Goal: Task Accomplishment & Management: Complete application form

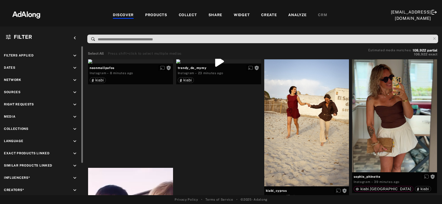
click at [76, 103] on icon "keyboard_arrow_down" at bounding box center [75, 105] width 6 height 6
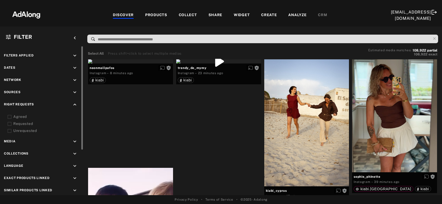
drag, startPoint x: 8, startPoint y: 113, endPoint x: 9, endPoint y: 116, distance: 2.7
click at [9, 116] on div "Right Requests keyboard_arrow_up Agreed Requested Unrequested" at bounding box center [42, 118] width 76 height 32
click at [9, 116] on icon at bounding box center [10, 117] width 4 height 4
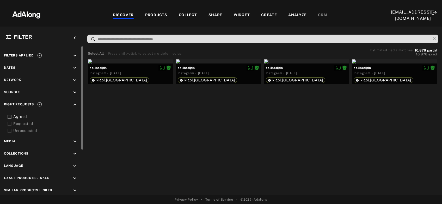
click at [9, 123] on icon at bounding box center [10, 124] width 4 height 4
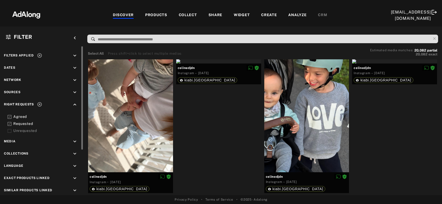
click at [39, 56] on icon at bounding box center [39, 55] width 5 height 5
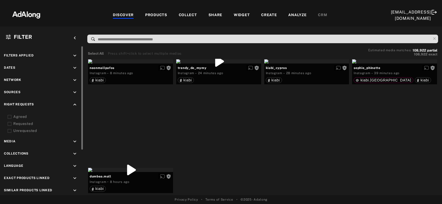
click at [75, 92] on icon "keyboard_arrow_down" at bounding box center [75, 93] width 6 height 6
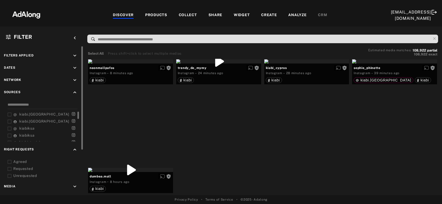
click at [9, 114] on icon at bounding box center [10, 115] width 4 height 4
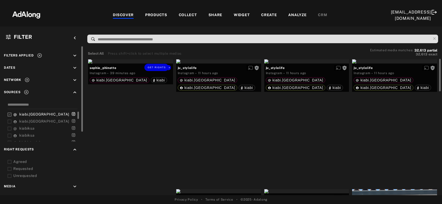
click at [124, 64] on div "Get rights" at bounding box center [130, 61] width 85 height 4
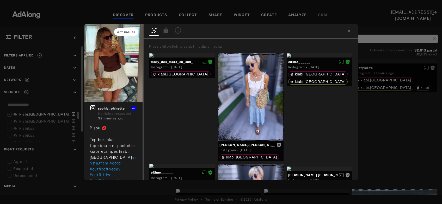
click at [126, 32] on span "Get rights" at bounding box center [126, 32] width 18 height 3
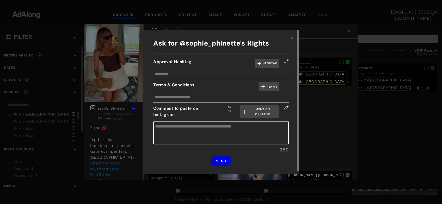
click at [230, 110] on div "FR" at bounding box center [230, 111] width 4 height 4
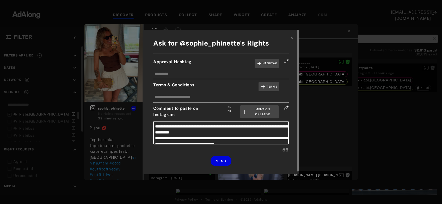
type textarea "**********"
click at [222, 161] on span "SEND" at bounding box center [221, 162] width 10 height 4
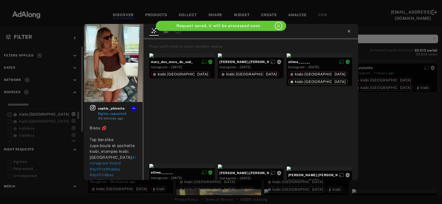
click at [349, 31] on icon at bounding box center [349, 31] width 4 height 4
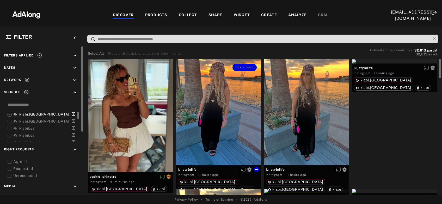
click at [231, 115] on div "Get rights" at bounding box center [218, 112] width 85 height 106
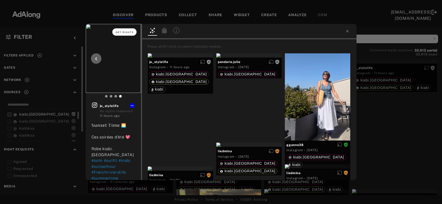
click at [122, 32] on span "Get rights" at bounding box center [124, 32] width 18 height 3
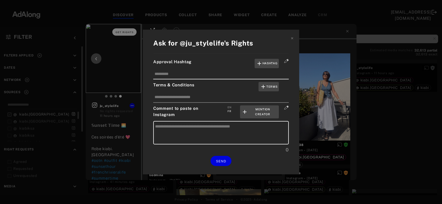
type textarea "**********"
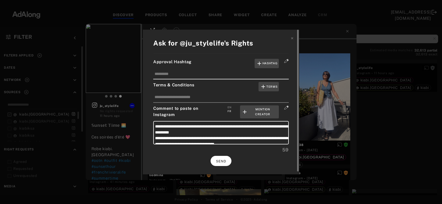
click at [224, 162] on span "SEND" at bounding box center [221, 162] width 10 height 4
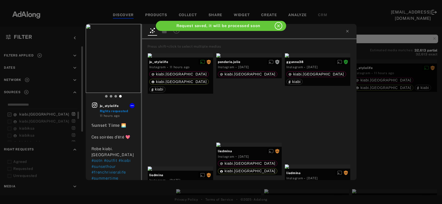
click at [387, 135] on div "ju_stylelife Rights requested 11 hours ago 𝕊𝕦𝕟𝕤𝕖𝕥 𝕋𝕚𝕞𝕖 🌅 Ces soirées d’été 💖 Ro…" at bounding box center [221, 102] width 442 height 204
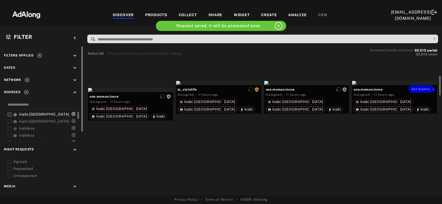
scroll to position [116, 0]
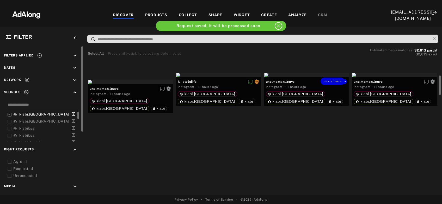
click at [329, 77] on div "Get rights" at bounding box center [306, 75] width 85 height 4
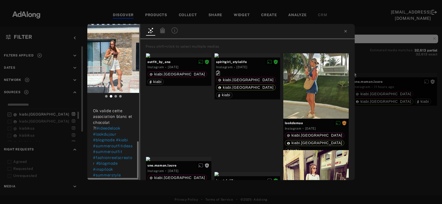
scroll to position [88, 0]
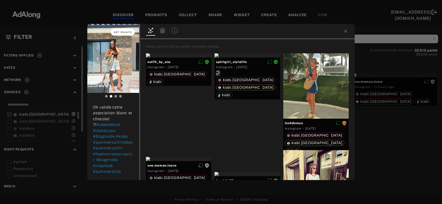
click at [129, 33] on span "Get rights" at bounding box center [123, 32] width 18 height 3
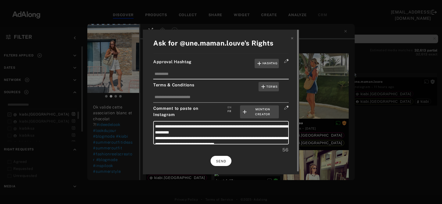
click at [220, 164] on button "SEND" at bounding box center [221, 161] width 21 height 10
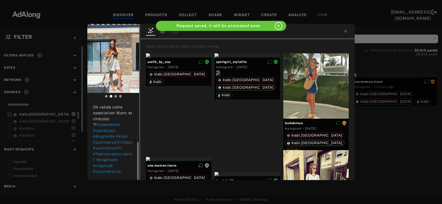
scroll to position [83, 0]
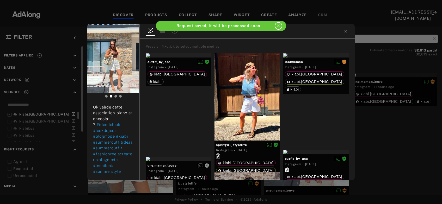
click at [398, 144] on div "une.maman.louve Rights requested 12 hours ago OUTFIT 🌸 ✨ Top marron maille gauf…" at bounding box center [221, 102] width 442 height 204
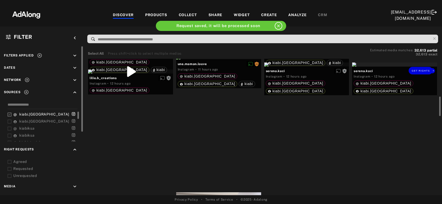
scroll to position [264, 0]
click at [308, 66] on div "Get rights" at bounding box center [306, 64] width 85 height 4
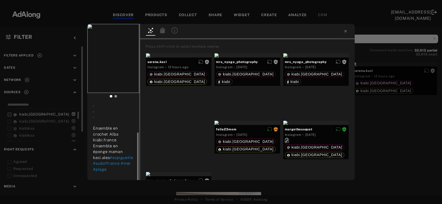
scroll to position [41, 0]
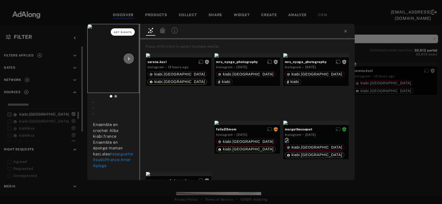
click at [123, 32] on span "Get rights" at bounding box center [123, 32] width 18 height 3
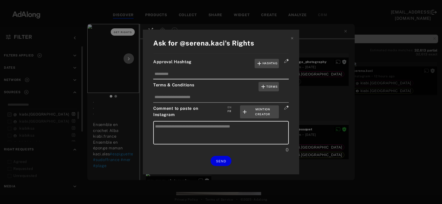
type textarea "**********"
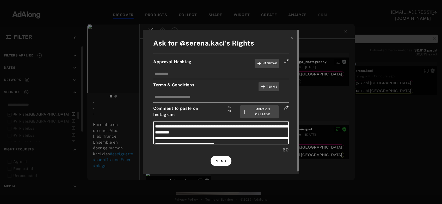
click at [217, 164] on button "SEND" at bounding box center [221, 161] width 21 height 10
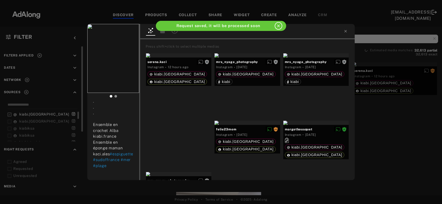
scroll to position [36, 0]
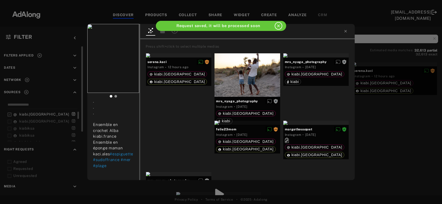
click at [407, 151] on div "serena.kaci Rights requested 12 hours ago Avec mon amour à la plage 🏝️ . . . En…" at bounding box center [221, 102] width 442 height 204
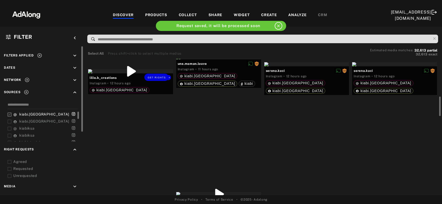
click at [145, 74] on div "Get rights" at bounding box center [130, 71] width 85 height 4
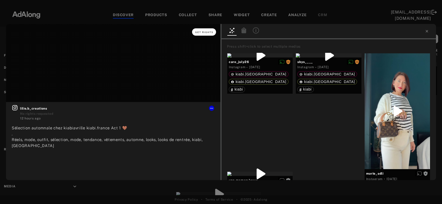
click at [206, 33] on span "Get rights" at bounding box center [204, 32] width 18 height 3
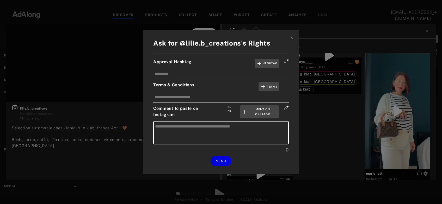
type textarea "**********"
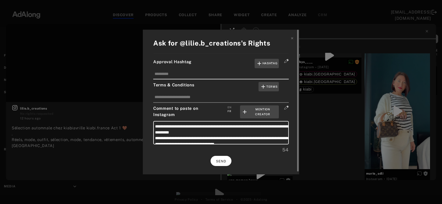
click at [219, 161] on span "SEND" at bounding box center [221, 162] width 10 height 4
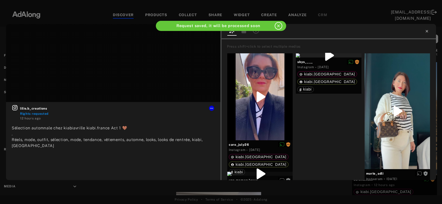
click at [427, 30] on icon at bounding box center [427, 31] width 4 height 4
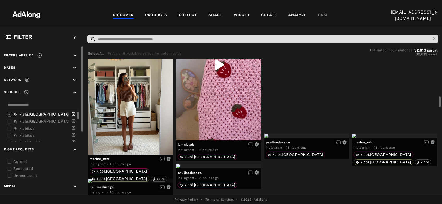
scroll to position [468, 0]
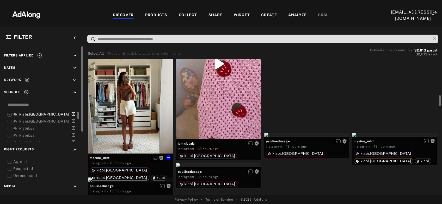
click at [127, 116] on div "Get rights" at bounding box center [130, 96] width 85 height 113
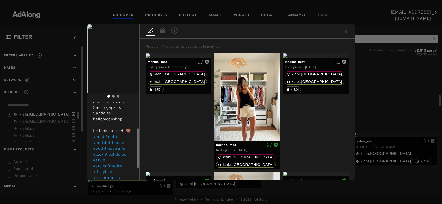
scroll to position [64, 0]
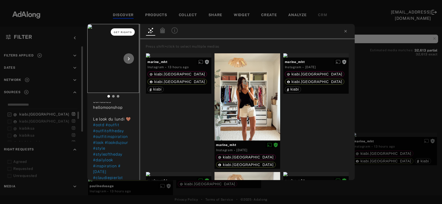
click at [124, 34] on button "Get rights" at bounding box center [123, 31] width 24 height 7
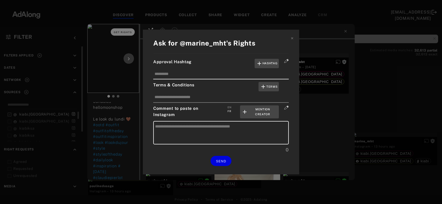
type textarea "**********"
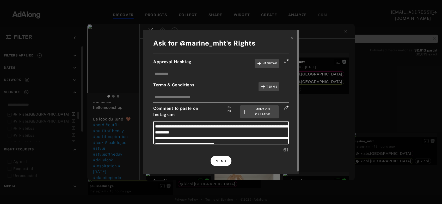
click at [224, 161] on span "SEND" at bounding box center [221, 162] width 10 height 4
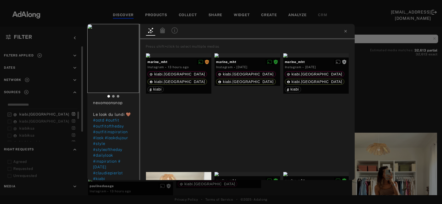
click at [392, 82] on div "marine_mht Rights requested 13 hours ago Monday Débardeur claudiepierlot Short …" at bounding box center [221, 102] width 442 height 204
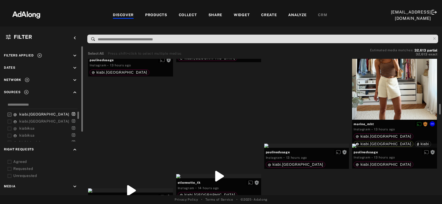
scroll to position [595, 0]
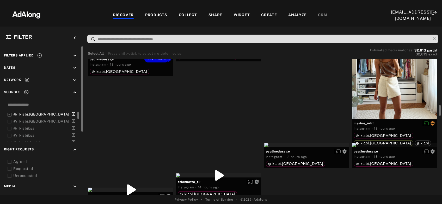
click at [136, 55] on div "Get rights" at bounding box center [130, 53] width 85 height 4
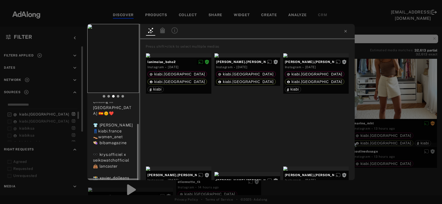
scroll to position [29, 0]
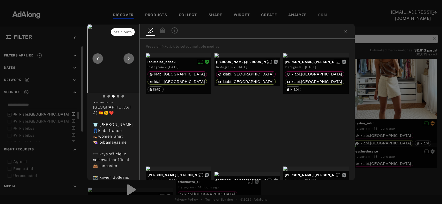
click at [118, 33] on span "Get rights" at bounding box center [123, 32] width 18 height 3
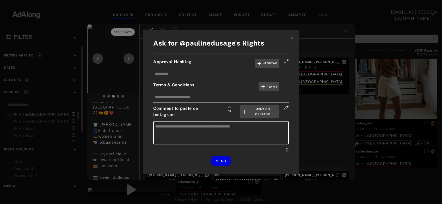
type textarea "**********"
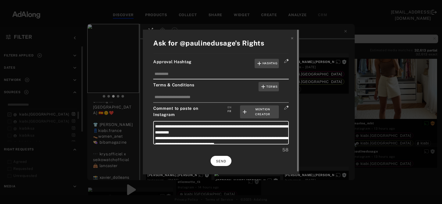
click at [220, 157] on button "SEND" at bounding box center [221, 161] width 21 height 10
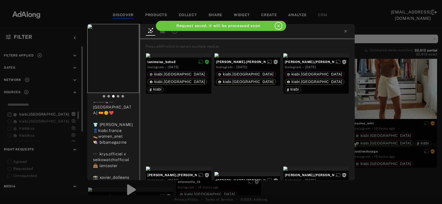
scroll to position [24, 0]
click at [399, 110] on div "paulinedusage Rights requested 14 hours ago Chilling In Barcelona 🇪🇦🌞❤️ 👕 burto…" at bounding box center [221, 102] width 442 height 204
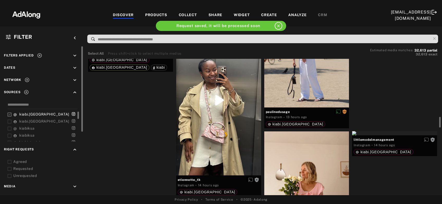
scroll to position [744, 0]
click at [220, 124] on div "Get rights" at bounding box center [218, 100] width 85 height 151
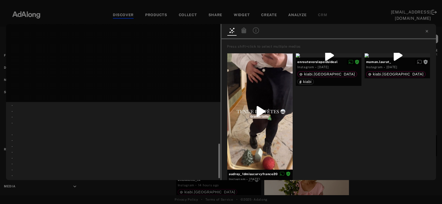
scroll to position [97, 0]
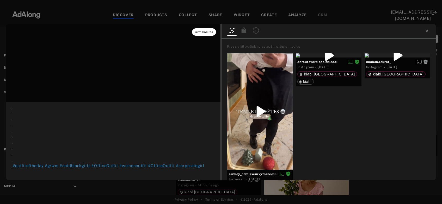
click at [208, 31] on button "Get rights" at bounding box center [204, 31] width 24 height 7
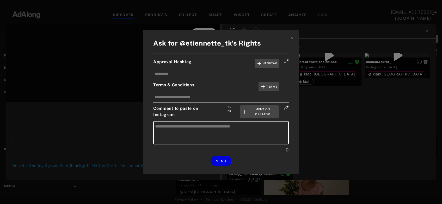
type textarea "**********"
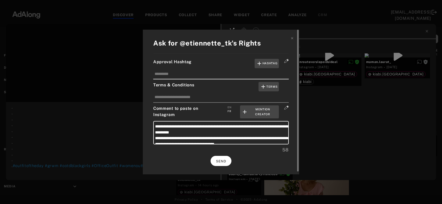
click at [219, 163] on button "SEND" at bounding box center [221, 161] width 21 height 10
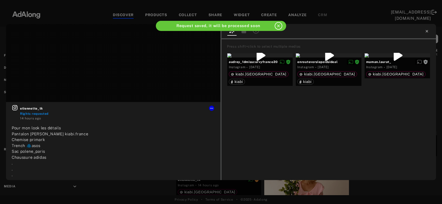
click at [427, 33] on icon at bounding box center [427, 31] width 4 height 4
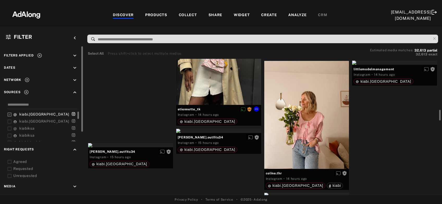
scroll to position [815, 0]
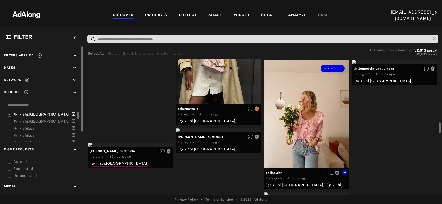
click at [317, 114] on div "Get rights" at bounding box center [306, 114] width 85 height 108
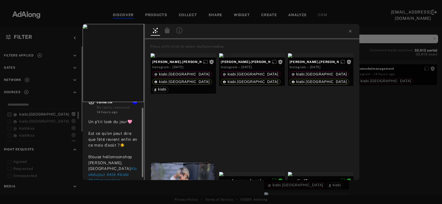
scroll to position [7, 0]
click at [123, 34] on button "Get rights" at bounding box center [127, 31] width 24 height 7
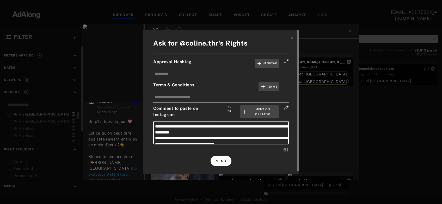
click at [225, 161] on span "SEND" at bounding box center [221, 162] width 10 height 4
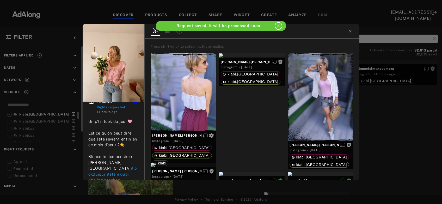
click at [380, 123] on div "coline.thr Rights requested 14 hours ago Un p’tit look du jour🩷 Est ce qu’on pe…" at bounding box center [221, 102] width 442 height 204
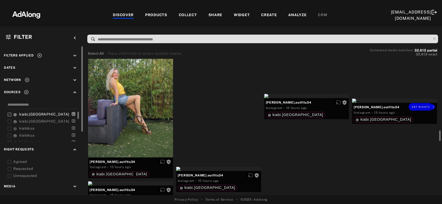
scroll to position [914, 0]
click at [397, 103] on div "Get rights" at bounding box center [394, 101] width 85 height 4
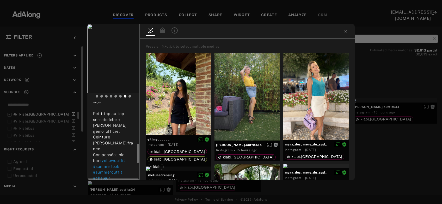
scroll to position [165, 0]
click at [126, 31] on button "Get rights" at bounding box center [123, 31] width 24 height 7
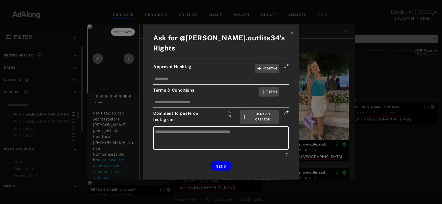
type textarea "**********"
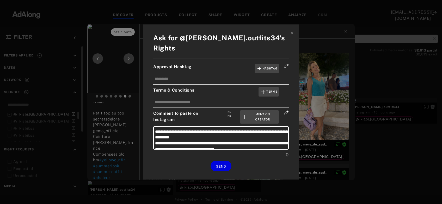
type textarea "**********"
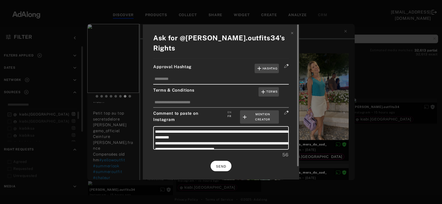
click at [223, 165] on span "SEND" at bounding box center [221, 167] width 10 height 4
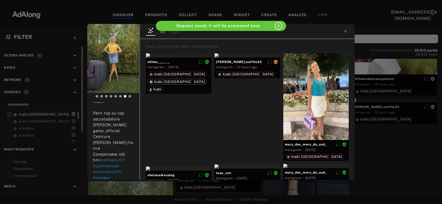
click at [387, 119] on div "agnes.outfits34 Rights requested 15 hours ago Une tenue lumineuse et ensoleillé…" at bounding box center [221, 102] width 442 height 204
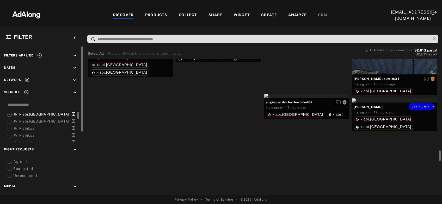
scroll to position [1189, 0]
click at [124, 48] on div "Get rights" at bounding box center [130, 46] width 85 height 4
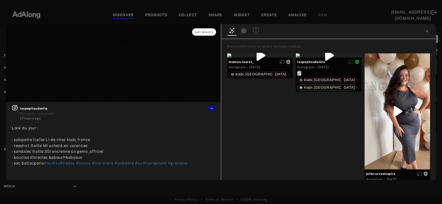
click at [202, 32] on span "Get rights" at bounding box center [204, 32] width 18 height 3
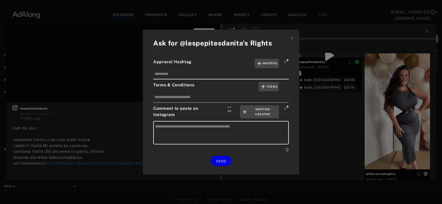
type textarea "**********"
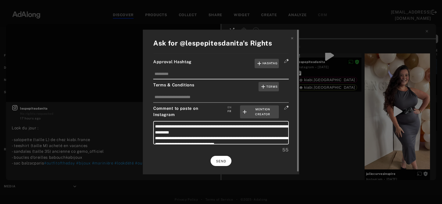
click at [218, 161] on span "SEND" at bounding box center [221, 162] width 10 height 4
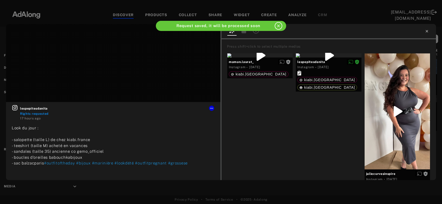
click at [427, 31] on icon at bounding box center [427, 31] width 2 height 2
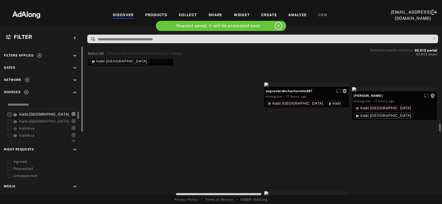
scroll to position [1200, 0]
click at [192, 22] on div "Get rights" at bounding box center [218, 20] width 85 height 4
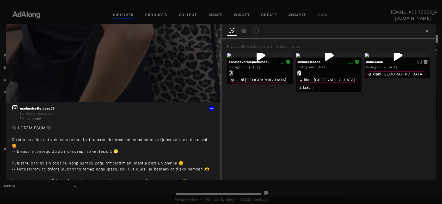
click at [427, 32] on icon at bounding box center [427, 31] width 4 height 4
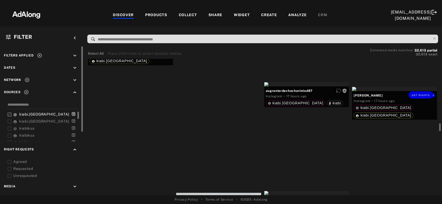
click at [371, 91] on div "Get rights" at bounding box center [394, 89] width 85 height 4
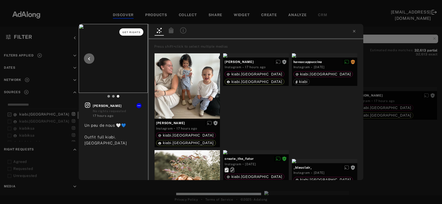
click at [133, 32] on span "Get rights" at bounding box center [132, 32] width 18 height 3
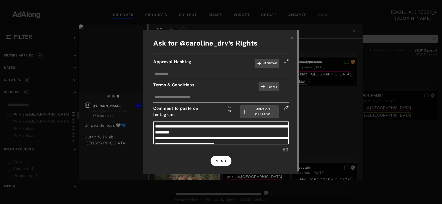
click at [221, 160] on span "SEND" at bounding box center [221, 162] width 10 height 4
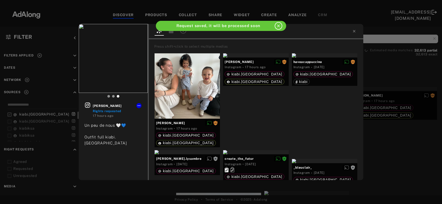
click at [391, 125] on div "caroline_drv Rights requested 17 hours ago Un peu de nous 🤍💙 Outfit full kiabi.…" at bounding box center [221, 102] width 442 height 204
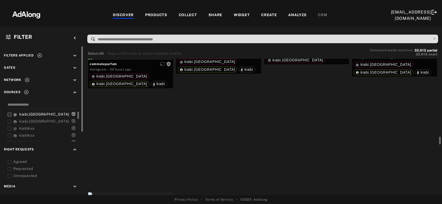
scroll to position [1461, 0]
click at [214, 45] on div "Get rights" at bounding box center [218, 42] width 85 height 4
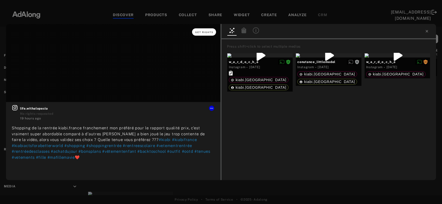
click at [206, 31] on button "Get rights" at bounding box center [204, 31] width 24 height 7
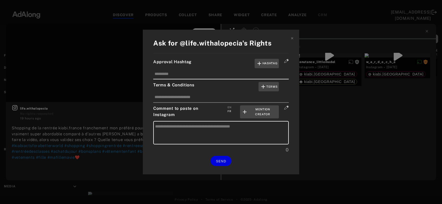
type textarea "**********"
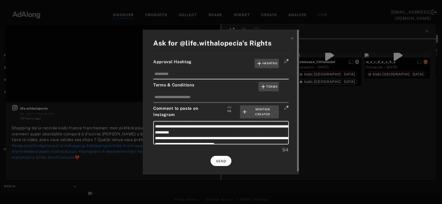
click at [219, 159] on button "SEND" at bounding box center [221, 161] width 21 height 10
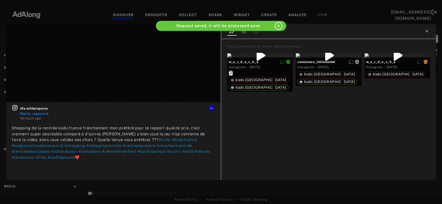
click at [427, 32] on icon at bounding box center [427, 31] width 2 height 2
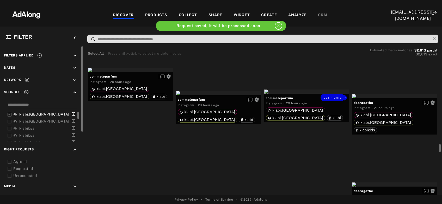
scroll to position [1586, 0]
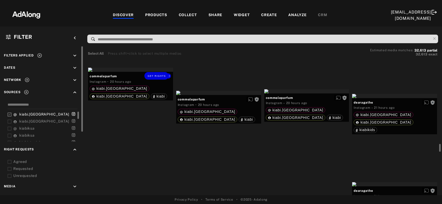
click at [124, 72] on div "Get rights" at bounding box center [130, 70] width 85 height 4
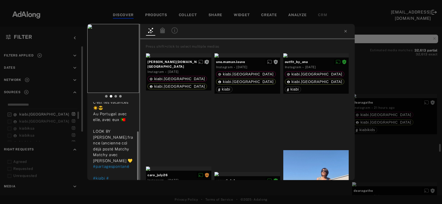
scroll to position [47, 0]
click at [123, 34] on button "Get rights" at bounding box center [123, 31] width 24 height 7
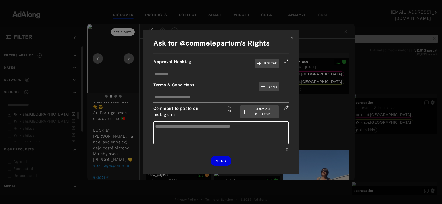
type textarea "**********"
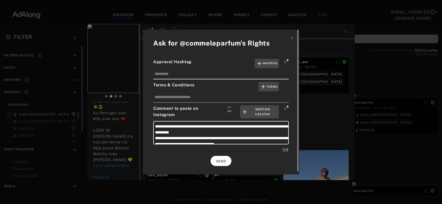
click at [216, 157] on button "SEND" at bounding box center [221, 161] width 21 height 10
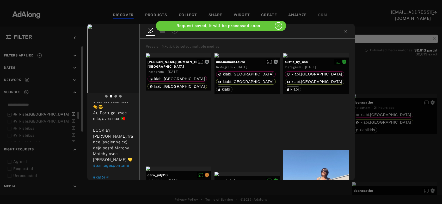
scroll to position [42, 0]
click at [369, 126] on div "commeleparfum Rights requested 21 hours ago Respirer, décompresser, souffler, n…" at bounding box center [221, 102] width 442 height 204
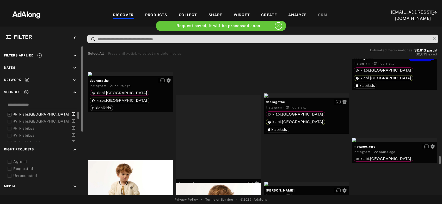
scroll to position [1726, 0]
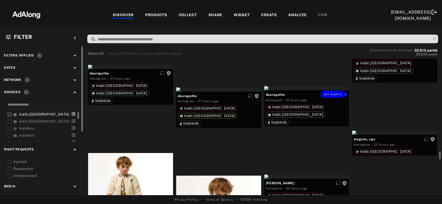
click at [299, 90] on div "Get rights" at bounding box center [306, 88] width 85 height 4
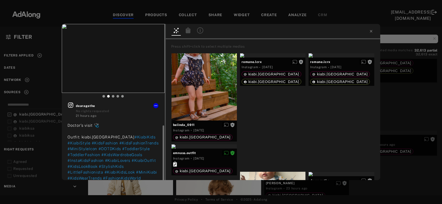
scroll to position [13, 0]
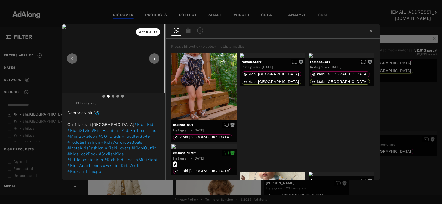
click at [141, 30] on button "Get rights" at bounding box center [148, 31] width 24 height 7
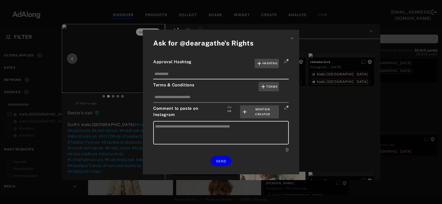
type textarea "**********"
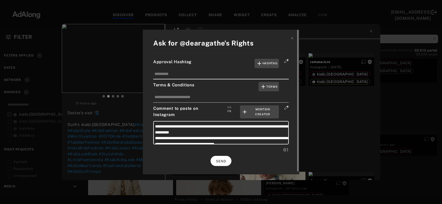
click at [221, 162] on button "SEND" at bounding box center [221, 161] width 21 height 10
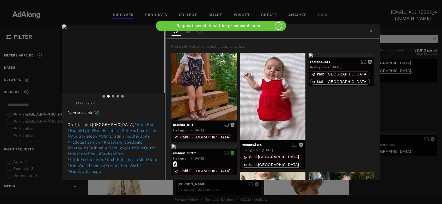
click at [392, 143] on div "dearagathe Rights requested 21 hours ago Doctor’s visit 🩺 Outfit: kiabi.france …" at bounding box center [221, 102] width 442 height 204
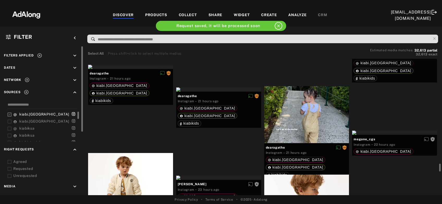
scroll to position [1781, 0]
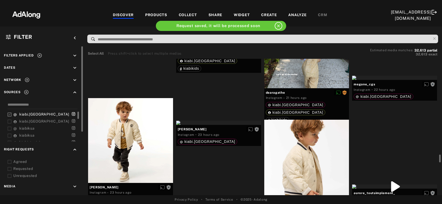
click at [392, 80] on div at bounding box center [394, 78] width 85 height 4
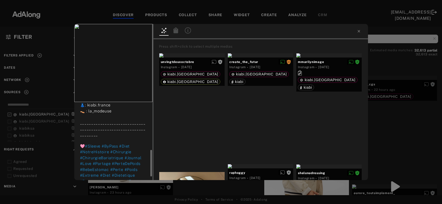
scroll to position [150, 0]
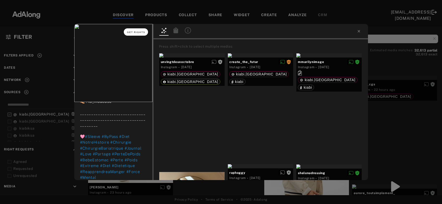
click at [139, 32] on span "Get rights" at bounding box center [136, 32] width 18 height 3
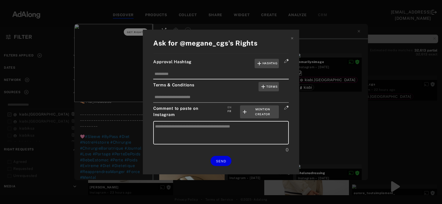
type textarea "**********"
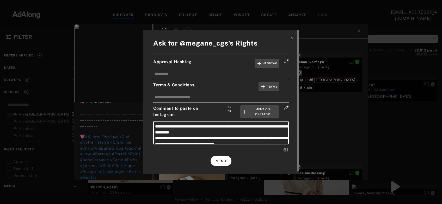
click at [222, 158] on button "SEND" at bounding box center [221, 161] width 21 height 10
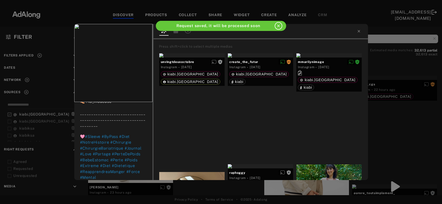
click at [423, 115] on div "megane_cgs Rights requested 22 hours ago - 🅛🅤🅝🅓🅘 ❶❶ 🅐🅞🅤🅣 ❷⓿❷❺ 📖 : 223/365 à toi…" at bounding box center [221, 102] width 442 height 204
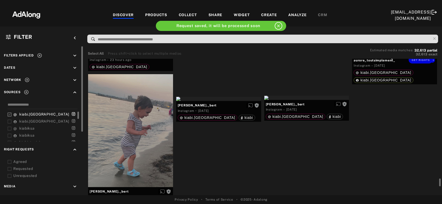
scroll to position [1930, 0]
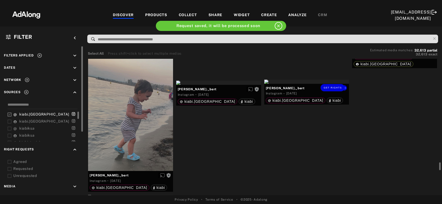
click at [275, 84] on div "Get rights" at bounding box center [306, 82] width 85 height 4
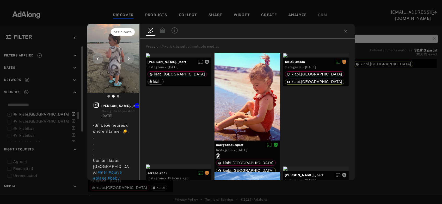
click at [125, 34] on button "Get rights" at bounding box center [123, 31] width 24 height 7
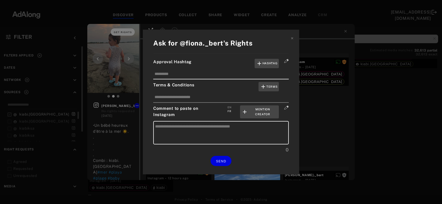
type textarea "**********"
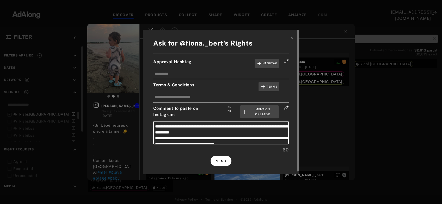
click at [219, 158] on button "SEND" at bounding box center [221, 161] width 21 height 10
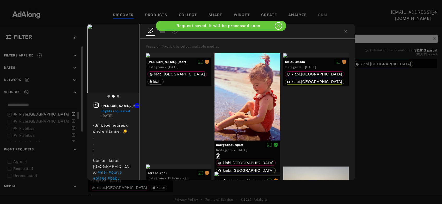
click at [380, 148] on div "fiona._bert Rights requested 1 day ago •Un bébé heureux d’être à la mer ☀️. . .…" at bounding box center [221, 102] width 442 height 204
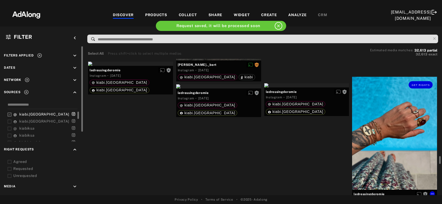
scroll to position [2080, 0]
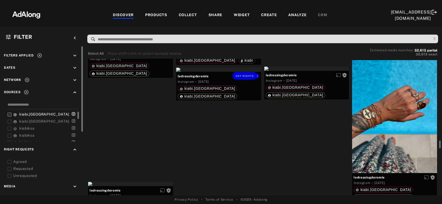
click at [221, 72] on div "Get rights" at bounding box center [218, 70] width 85 height 4
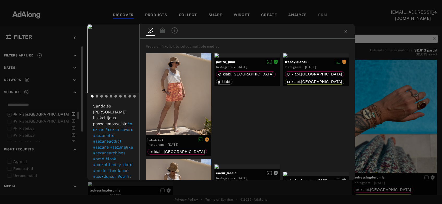
scroll to position [211, 0]
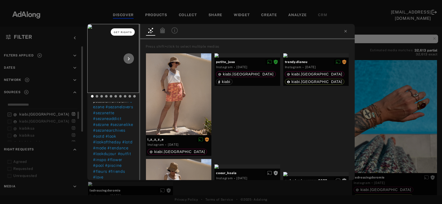
click at [126, 33] on span "Get rights" at bounding box center [123, 32] width 18 height 3
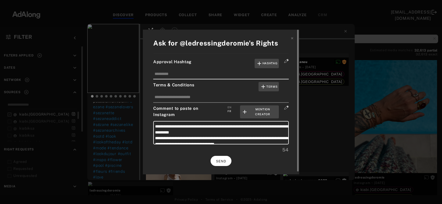
click at [217, 158] on button "SEND" at bounding box center [221, 161] width 21 height 10
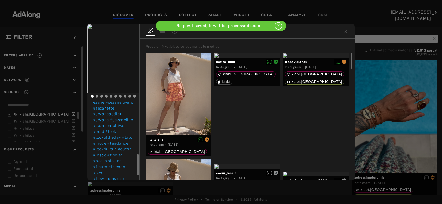
scroll to position [206, 0]
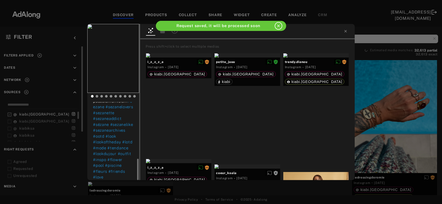
click at [379, 126] on div "ledressingderomie Rights requested 1 day ago Cette jolie jupe Maria, repérée ch…" at bounding box center [221, 102] width 442 height 204
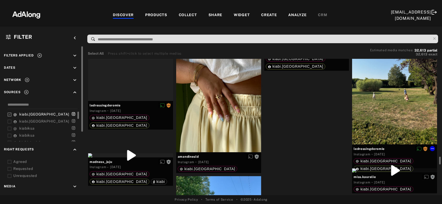
scroll to position [2387, 0]
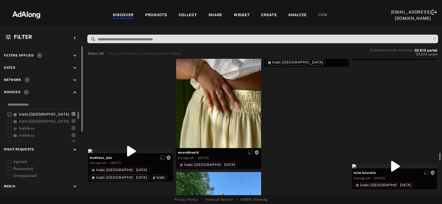
click at [307, 38] on div "Get rights" at bounding box center [306, 36] width 85 height 4
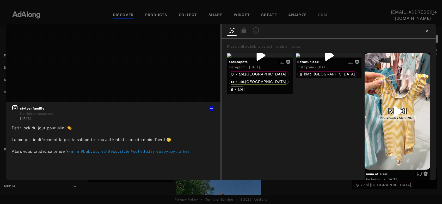
click at [427, 31] on icon at bounding box center [427, 31] width 2 height 2
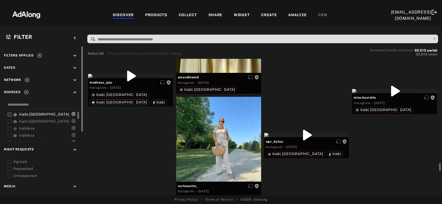
scroll to position [2475, 0]
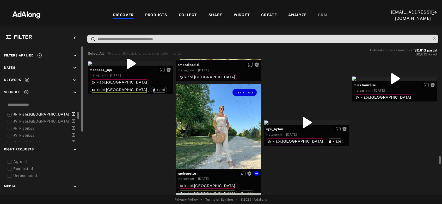
click at [192, 116] on div "Get rights" at bounding box center [218, 126] width 85 height 85
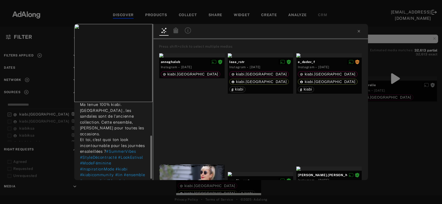
scroll to position [59, 0]
click at [140, 33] on span "Get rights" at bounding box center [136, 32] width 18 height 3
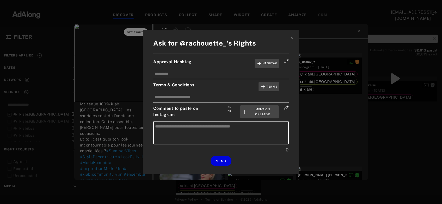
type textarea "**********"
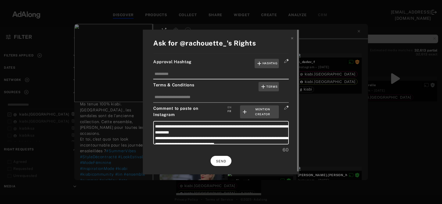
click at [216, 160] on span "SEND" at bounding box center [221, 162] width 10 height 4
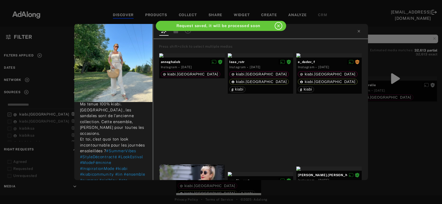
click at [400, 151] on div "rachouette_ Rights requested 2 days ago ☀️ Douceur d’été Une tenue légère, un p…" at bounding box center [221, 102] width 442 height 204
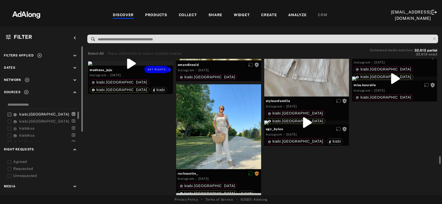
click at [136, 66] on div "Get rights" at bounding box center [130, 64] width 85 height 4
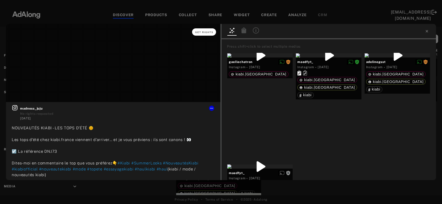
click at [203, 31] on span "Get rights" at bounding box center [204, 32] width 18 height 3
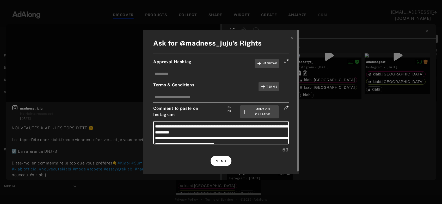
click at [222, 160] on span "SEND" at bounding box center [221, 162] width 10 height 4
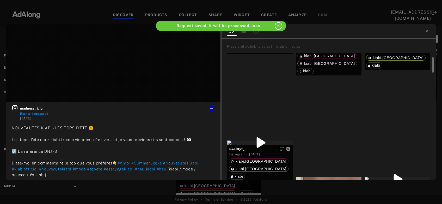
scroll to position [26, 0]
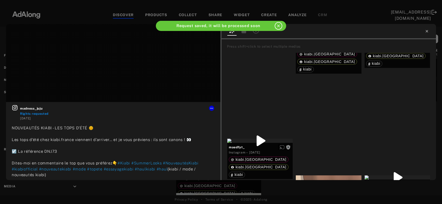
click at [427, 31] on icon at bounding box center [427, 31] width 2 height 2
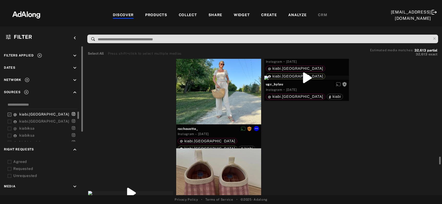
scroll to position [2531, 0]
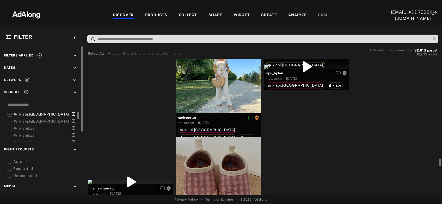
click at [395, 25] on div "Get rights" at bounding box center [394, 23] width 85 height 4
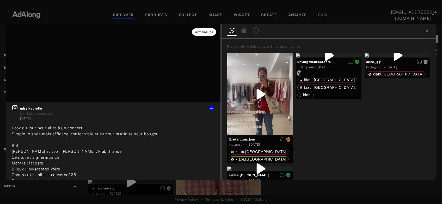
click at [205, 33] on span "Get rights" at bounding box center [204, 32] width 18 height 3
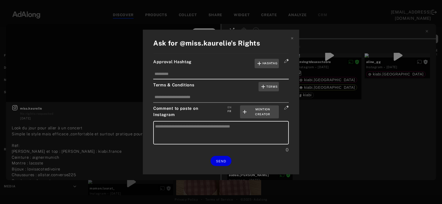
type textarea "**********"
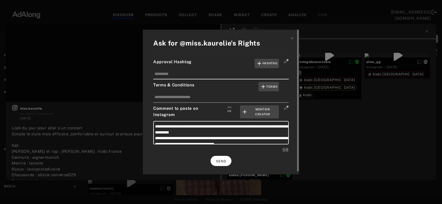
click at [224, 160] on span "SEND" at bounding box center [221, 162] width 10 height 4
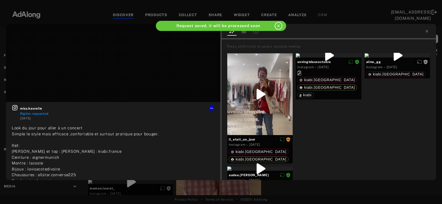
click at [424, 31] on div at bounding box center [329, 31] width 215 height 15
click at [428, 31] on icon at bounding box center [427, 31] width 2 height 2
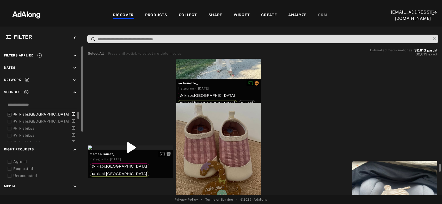
scroll to position [2571, 0]
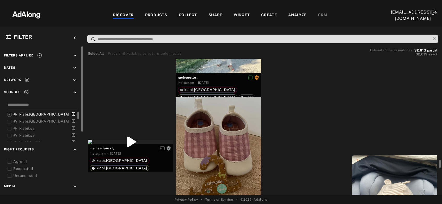
click at [313, 29] on div "Get rights" at bounding box center [306, 27] width 85 height 4
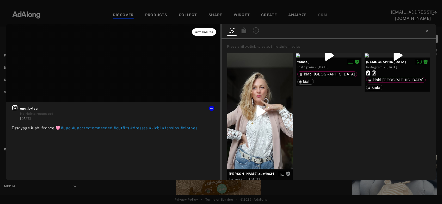
click at [208, 33] on span "Get rights" at bounding box center [204, 32] width 18 height 3
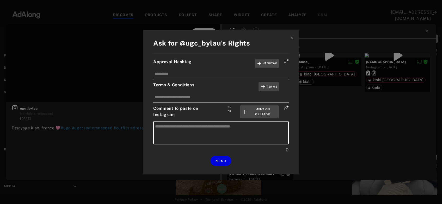
type textarea "**********"
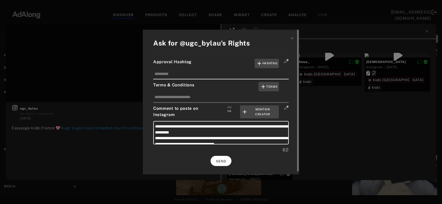
click at [220, 161] on span "SEND" at bounding box center [221, 162] width 10 height 4
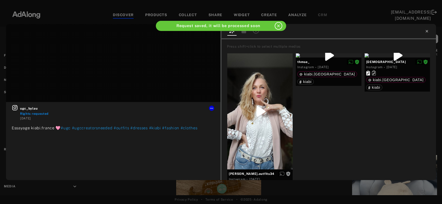
click at [426, 31] on icon at bounding box center [427, 31] width 4 height 4
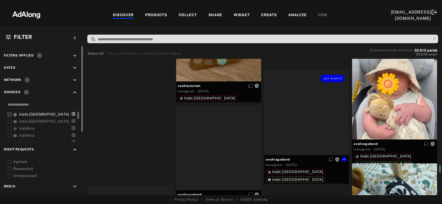
scroll to position [2700, 0]
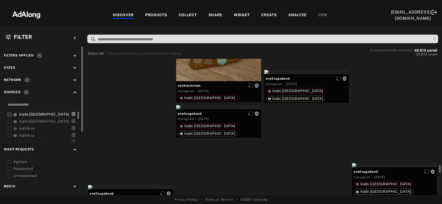
click at [147, 15] on div "Get rights" at bounding box center [130, 13] width 85 height 4
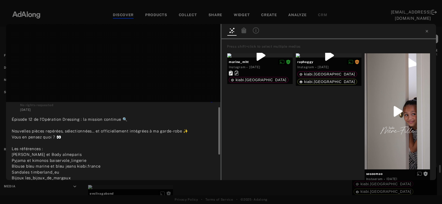
scroll to position [9, 0]
click at [428, 31] on icon at bounding box center [427, 31] width 2 height 2
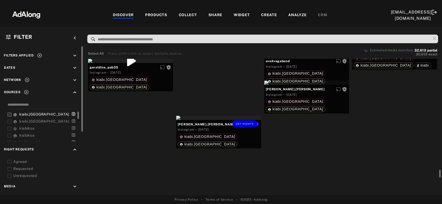
scroll to position [2980, 0]
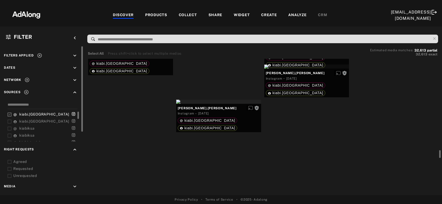
click at [388, 25] on div "Get rights" at bounding box center [394, 23] width 85 height 4
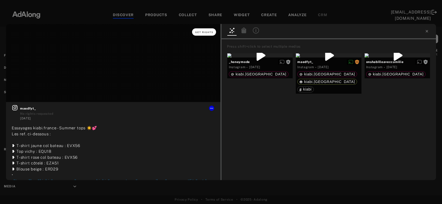
click at [208, 32] on span "Get rights" at bounding box center [204, 32] width 18 height 3
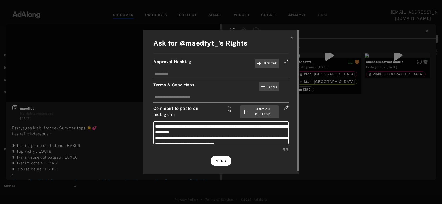
click at [223, 162] on span "SEND" at bounding box center [221, 162] width 10 height 4
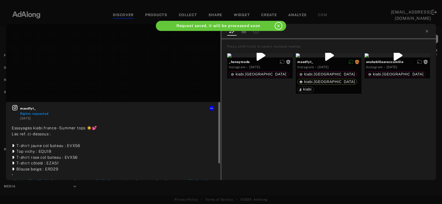
scroll to position [21, 0]
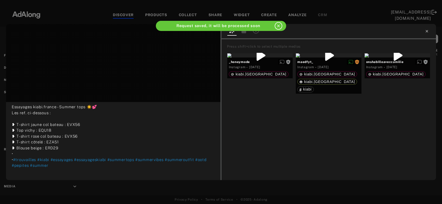
click at [425, 31] on icon at bounding box center [427, 31] width 4 height 4
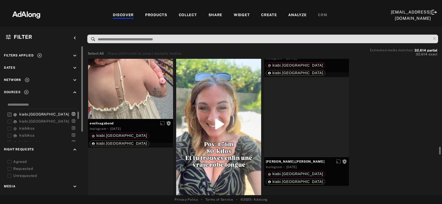
scroll to position [2984, 0]
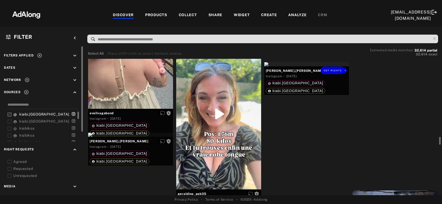
click at [290, 66] on div "Get rights" at bounding box center [306, 64] width 85 height 4
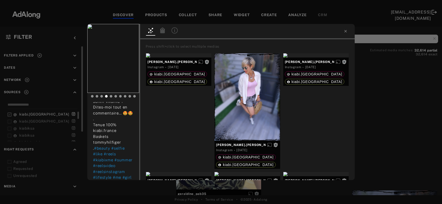
scroll to position [328, 0]
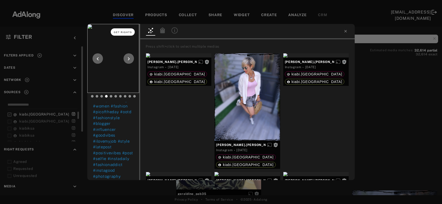
click at [123, 31] on span "Get rights" at bounding box center [123, 32] width 18 height 3
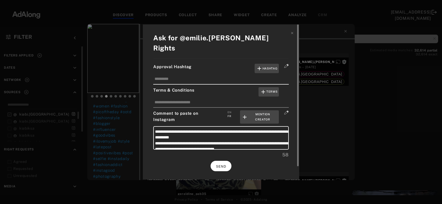
click at [223, 165] on span "SEND" at bounding box center [221, 167] width 10 height 4
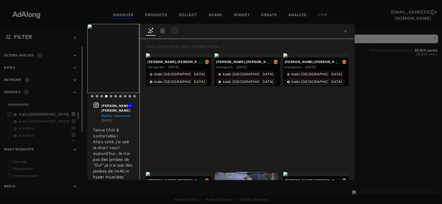
click at [410, 106] on div "emilie.vuotto Rights requested 2 days ago Tenue Chill & confortable ! Alors voi…" at bounding box center [221, 102] width 442 height 204
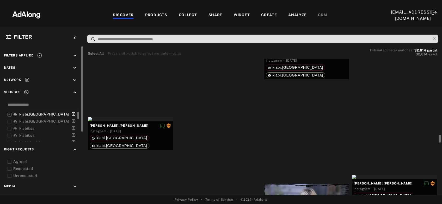
scroll to position [3000, 0]
click at [222, 27] on div "Get rights" at bounding box center [218, 25] width 85 height 4
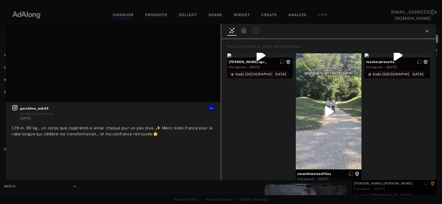
click at [426, 31] on icon at bounding box center [427, 31] width 4 height 4
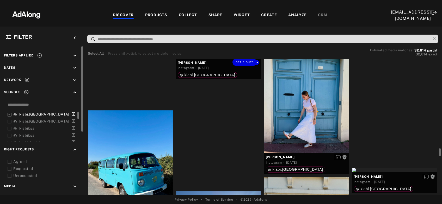
scroll to position [3428, 0]
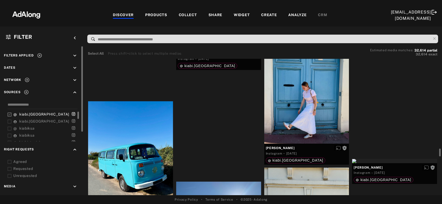
click at [236, 49] on div "Get rights" at bounding box center [218, 47] width 85 height 4
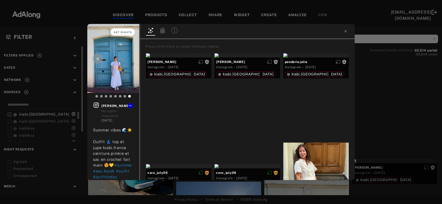
click at [123, 33] on span "Get rights" at bounding box center [123, 32] width 18 height 3
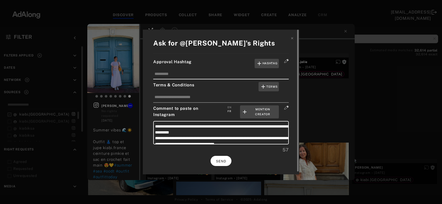
click at [222, 160] on span "SEND" at bounding box center [221, 162] width 10 height 4
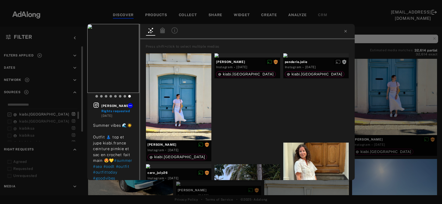
click at [419, 91] on div "rebecca_gffier Rights requested 2 days ago Summer vibes 🌊☀️ Outfit 👗 top et jup…" at bounding box center [221, 102] width 442 height 204
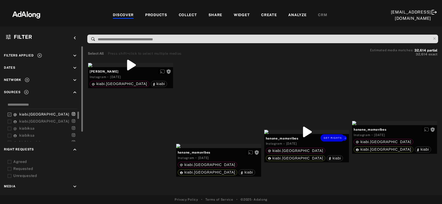
scroll to position [3791, 0]
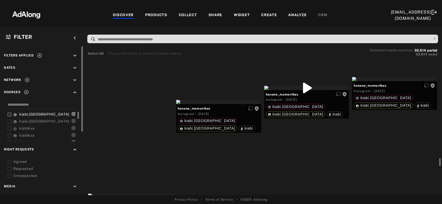
click at [133, 23] on div "Get rights" at bounding box center [130, 21] width 85 height 4
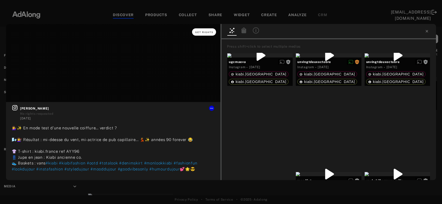
click at [203, 32] on span "Get rights" at bounding box center [204, 32] width 18 height 3
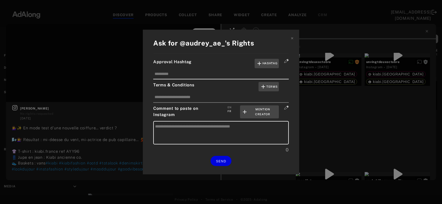
type textarea "**********"
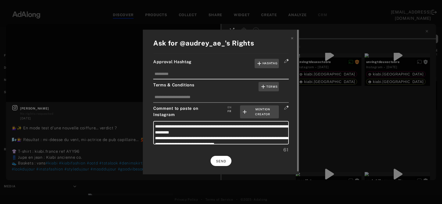
click at [219, 162] on span "SEND" at bounding box center [221, 162] width 10 height 4
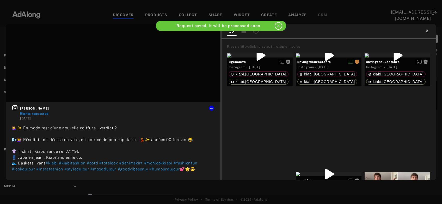
click at [427, 31] on icon at bounding box center [427, 31] width 2 height 2
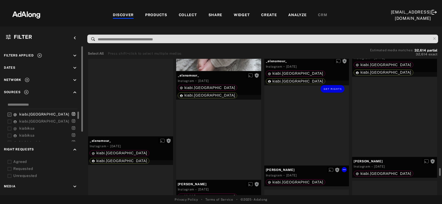
scroll to position [4152, 0]
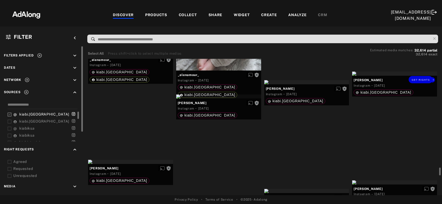
click at [389, 76] on div "Get rights" at bounding box center [394, 74] width 85 height 4
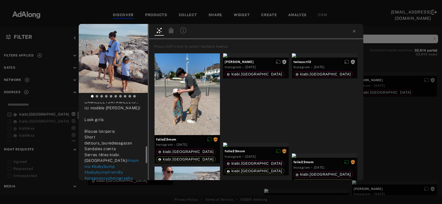
scroll to position [201, 0]
click at [131, 31] on button "Get rights" at bounding box center [131, 31] width 24 height 7
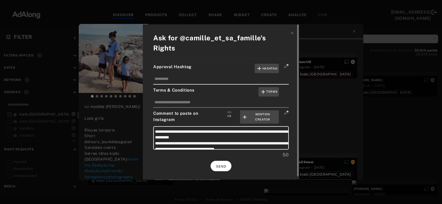
click at [226, 166] on span "SEND" at bounding box center [221, 167] width 10 height 4
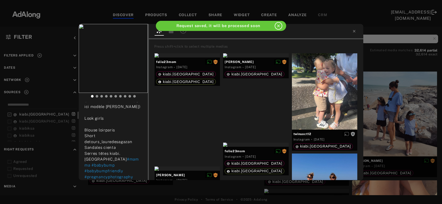
click at [393, 128] on div "camille_et_sa_famille Rights requested 3 days ago " les pieds dans l'eau, sous …" at bounding box center [221, 102] width 442 height 204
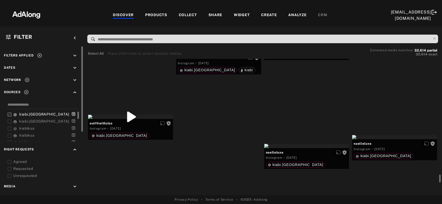
scroll to position [4416, 0]
click at [213, 53] on div "Get rights" at bounding box center [218, 51] width 85 height 4
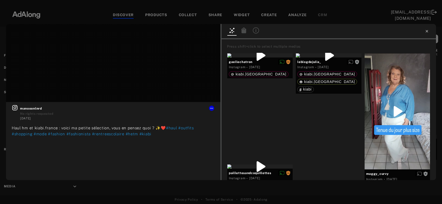
click at [428, 31] on icon at bounding box center [427, 31] width 2 height 2
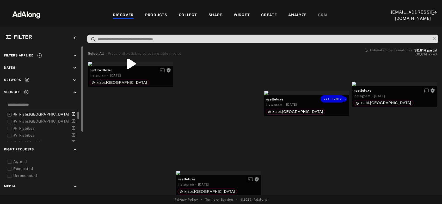
scroll to position [4502, 0]
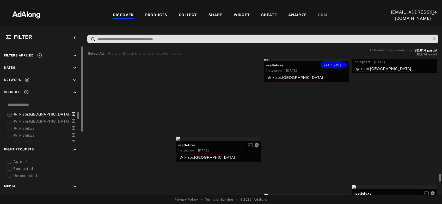
click at [391, 52] on div at bounding box center [394, 50] width 85 height 4
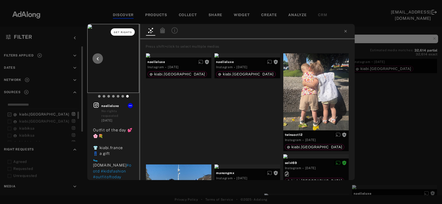
click at [121, 32] on span "Get rights" at bounding box center [123, 32] width 18 height 3
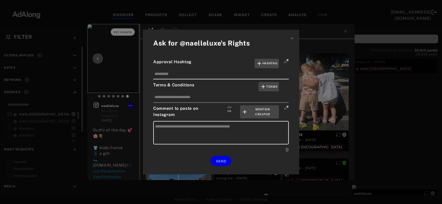
type textarea "**********"
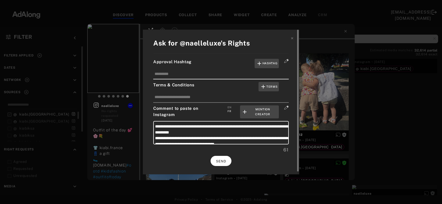
click at [219, 160] on span "SEND" at bounding box center [221, 162] width 10 height 4
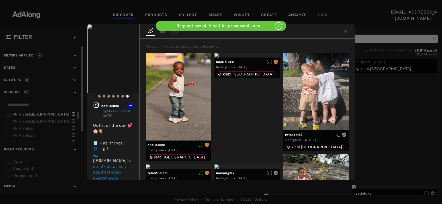
click at [380, 125] on div "naelleluxe Rights requested 3 days ago Outfit of the day 💕🌸💐 👕 kiabi.france 👖 a…" at bounding box center [221, 102] width 442 height 204
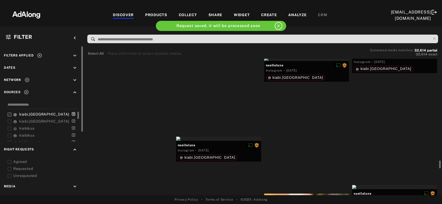
click at [105, 32] on div "Get rights" at bounding box center [130, 30] width 85 height 4
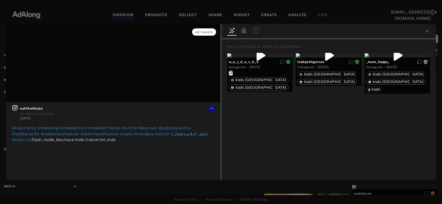
click at [206, 34] on button "Get rights" at bounding box center [204, 31] width 24 height 7
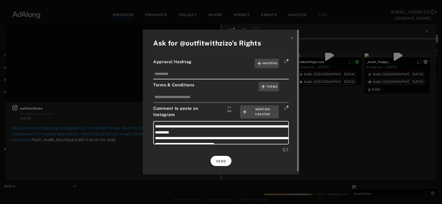
click at [218, 157] on button "SEND" at bounding box center [221, 161] width 21 height 10
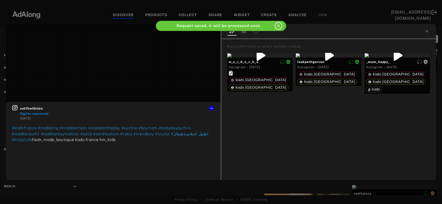
click at [428, 29] on div at bounding box center [329, 31] width 215 height 15
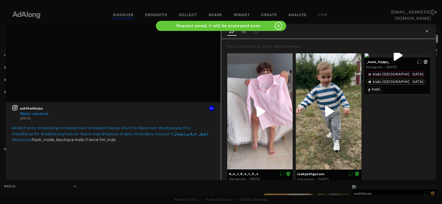
click at [426, 32] on icon at bounding box center [427, 31] width 4 height 4
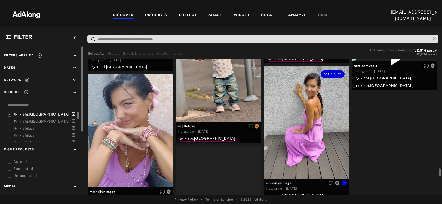
scroll to position [4770, 0]
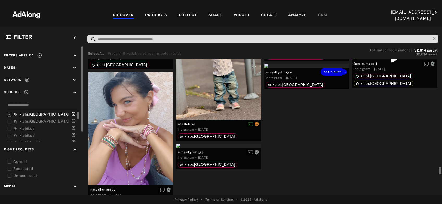
click at [311, 68] on div "Get rights" at bounding box center [306, 66] width 85 height 4
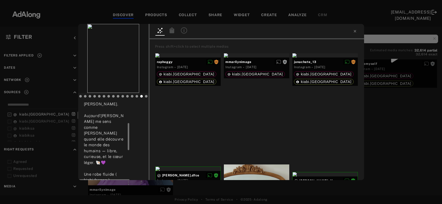
scroll to position [57, 0]
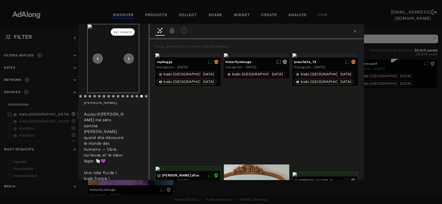
click at [127, 31] on span "Get rights" at bounding box center [123, 32] width 18 height 3
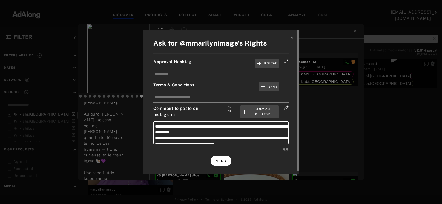
click at [223, 161] on span "SEND" at bounding box center [221, 162] width 10 height 4
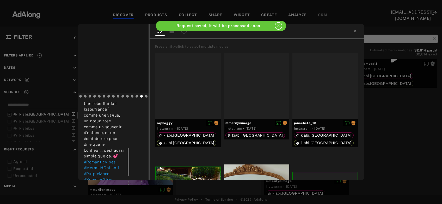
scroll to position [142, 0]
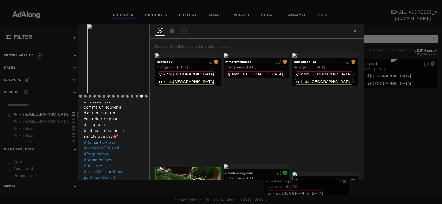
click at [402, 132] on div "mmarilynimage Rights requested 3 days ago ✨Juste Moi 💜🐚 Prendre un peu de solei…" at bounding box center [221, 102] width 442 height 204
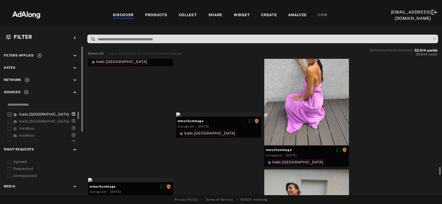
scroll to position [4801, 0]
click at [402, 28] on div at bounding box center [394, 26] width 85 height 4
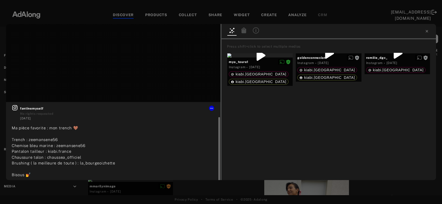
scroll to position [8, 0]
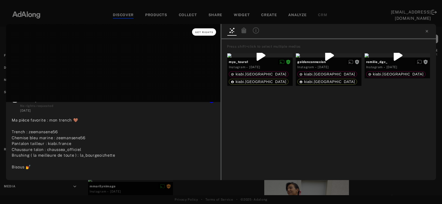
click at [204, 33] on span "Get rights" at bounding box center [204, 32] width 18 height 3
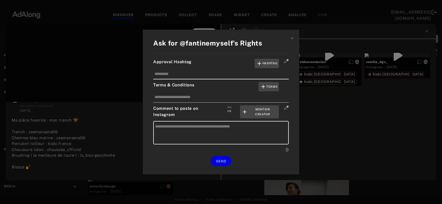
type textarea "**********"
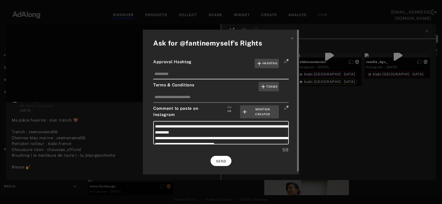
click at [219, 162] on span "SEND" at bounding box center [221, 162] width 10 height 4
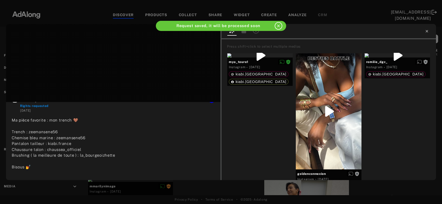
click at [427, 32] on icon at bounding box center [427, 31] width 2 height 2
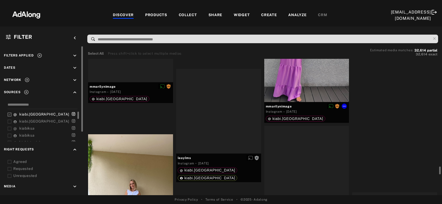
scroll to position [4987, 0]
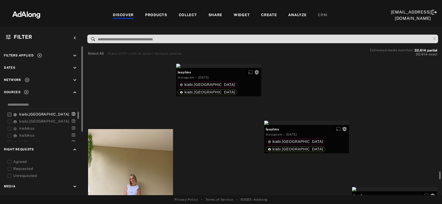
click at [401, 17] on div "Get rights" at bounding box center [394, 15] width 85 height 4
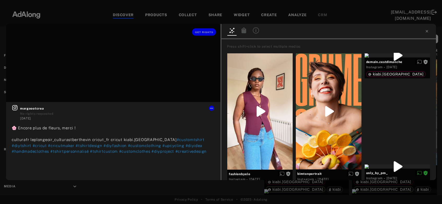
scroll to position [4987, 0]
click at [427, 31] on icon at bounding box center [427, 31] width 4 height 4
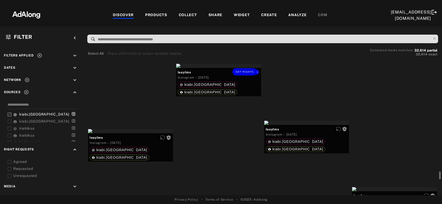
click at [254, 68] on div "Get rights" at bounding box center [218, 66] width 85 height 4
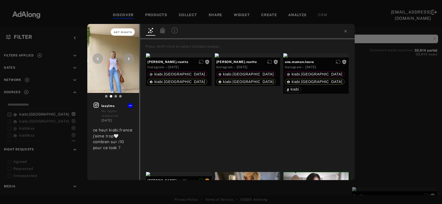
click at [125, 31] on span "Get rights" at bounding box center [123, 32] width 18 height 3
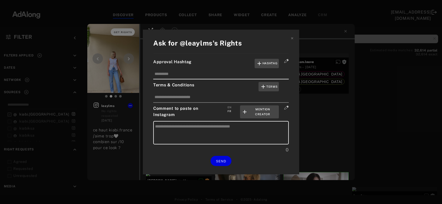
type textarea "**********"
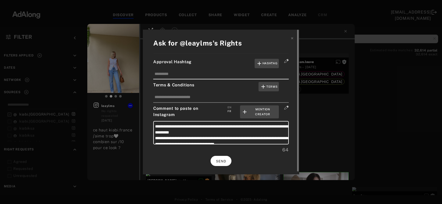
click at [224, 158] on button "SEND" at bounding box center [221, 161] width 21 height 10
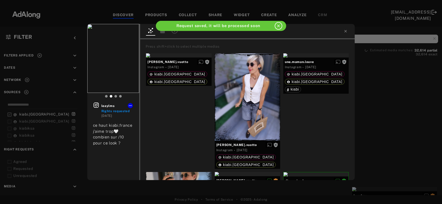
click at [385, 127] on div "leaylms Rights requested 3 days ago ce haut kiabi.france j’aime trop🤍 combien s…" at bounding box center [221, 102] width 442 height 204
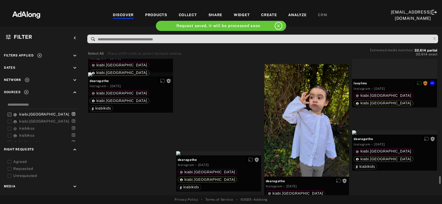
scroll to position [5181, 0]
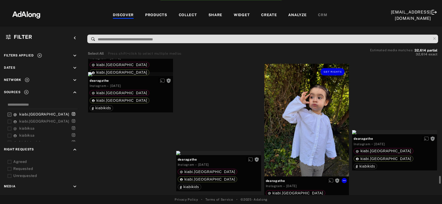
click at [317, 136] on div "Get rights" at bounding box center [306, 120] width 85 height 113
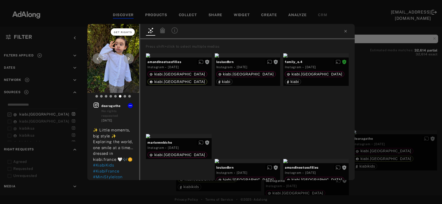
click at [119, 33] on span "Get rights" at bounding box center [123, 32] width 18 height 3
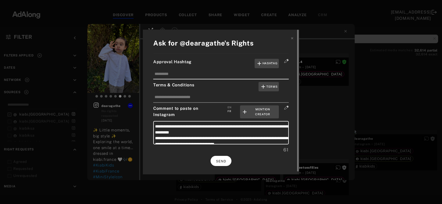
click at [218, 158] on button "SEND" at bounding box center [221, 161] width 21 height 10
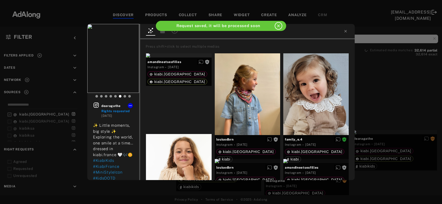
click at [384, 85] on div "dearagathe Rights requested 3 days ago ✨ Little moments, big style ✨ Exploring …" at bounding box center [221, 102] width 442 height 204
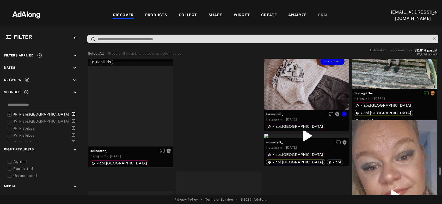
scroll to position [5480, 0]
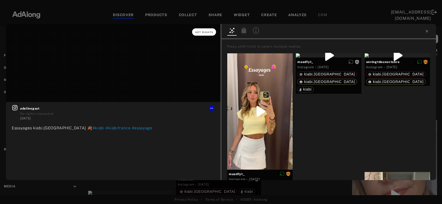
click at [204, 34] on button "Get rights" at bounding box center [204, 31] width 24 height 7
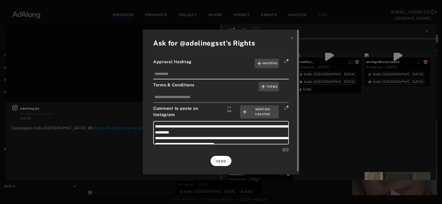
click at [222, 160] on span "SEND" at bounding box center [221, 162] width 10 height 4
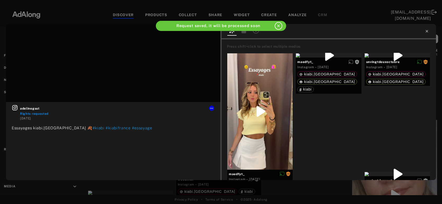
click at [427, 32] on icon at bounding box center [427, 31] width 4 height 4
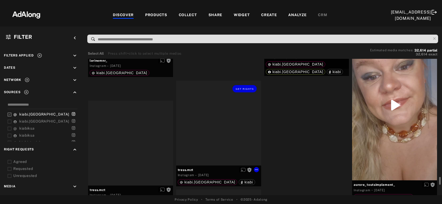
scroll to position [5580, 0]
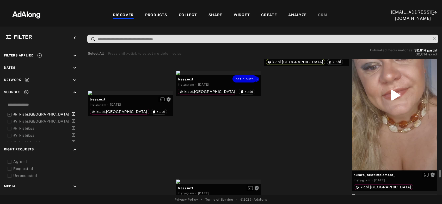
click at [225, 75] on div "Get rights" at bounding box center [218, 73] width 85 height 4
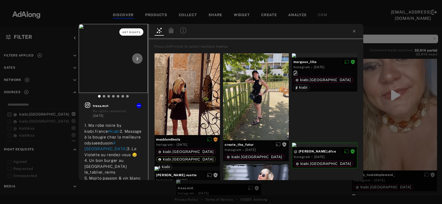
click at [132, 33] on span "Get rights" at bounding box center [132, 32] width 18 height 3
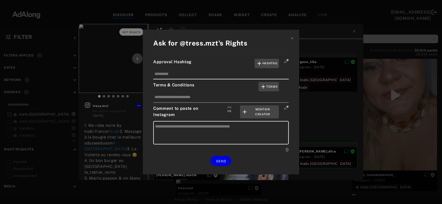
type textarea "**********"
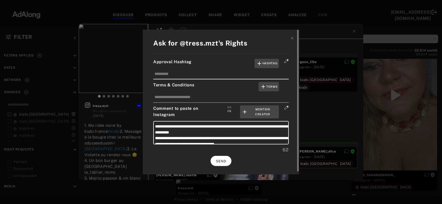
click at [229, 157] on button "SEND" at bounding box center [221, 161] width 21 height 10
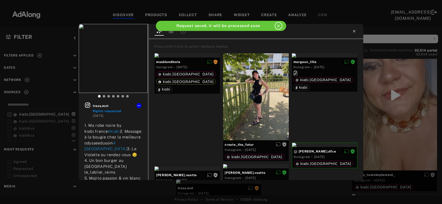
click at [353, 31] on icon at bounding box center [354, 31] width 4 height 4
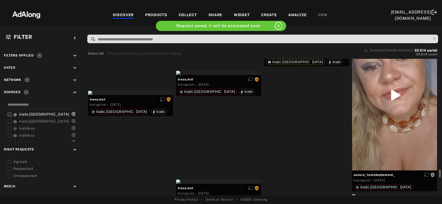
click at [296, 38] on div "Get rights" at bounding box center [306, 36] width 85 height 4
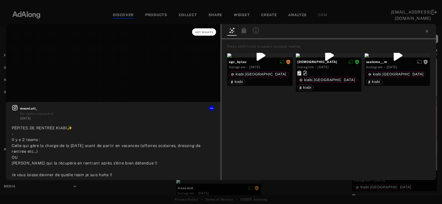
click at [209, 34] on button "Get rights" at bounding box center [204, 31] width 24 height 7
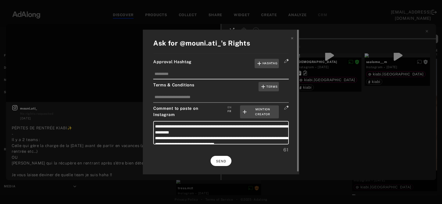
click at [223, 161] on span "SEND" at bounding box center [221, 162] width 10 height 4
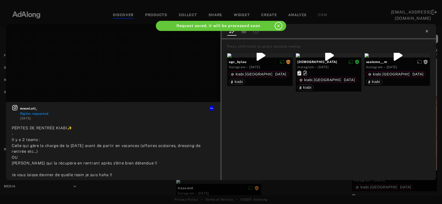
click at [426, 31] on icon at bounding box center [427, 31] width 2 height 2
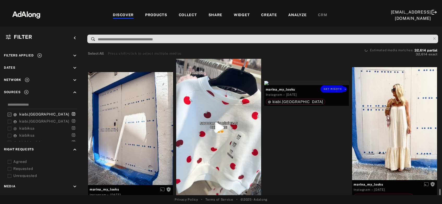
scroll to position [5831, 0]
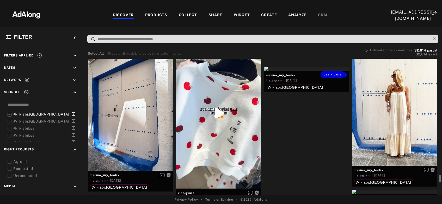
click at [412, 132] on div at bounding box center [394, 109] width 85 height 113
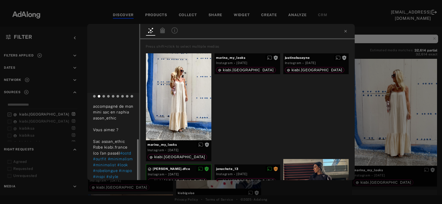
scroll to position [58, 0]
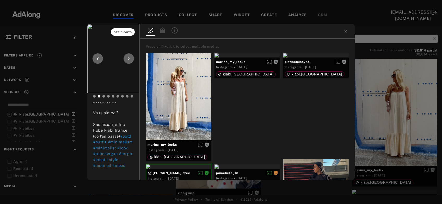
click at [128, 34] on button "Get rights" at bounding box center [123, 31] width 24 height 7
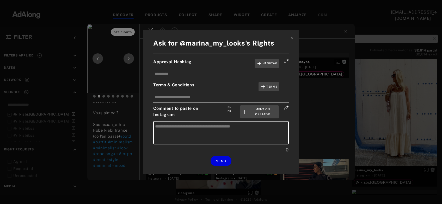
type textarea "**********"
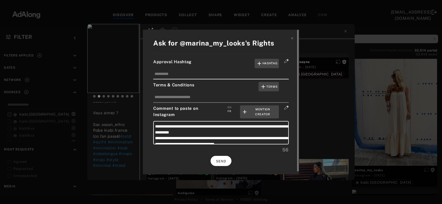
click at [221, 159] on button "SEND" at bounding box center [221, 161] width 21 height 10
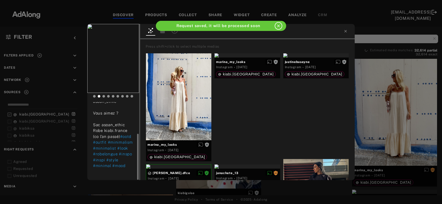
scroll to position [53, 0]
click at [392, 116] on div "marina_my_looks Rights requested 4 days ago My dress en gaze de coton que j’aim…" at bounding box center [221, 102] width 442 height 204
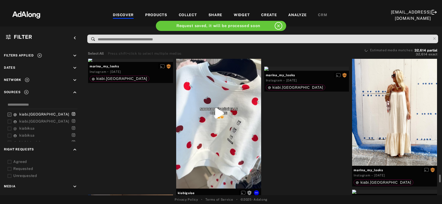
click at [205, 137] on div "Get rights" at bounding box center [218, 113] width 85 height 151
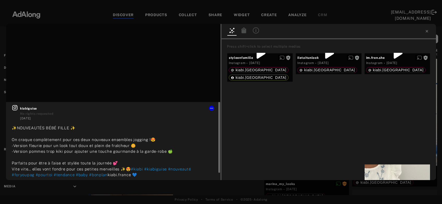
scroll to position [8, 0]
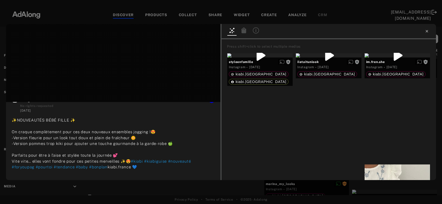
click at [427, 31] on icon at bounding box center [427, 31] width 4 height 4
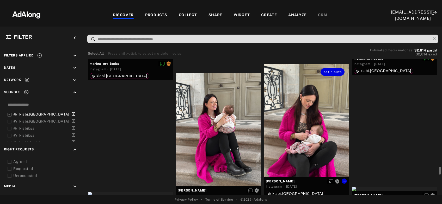
scroll to position [6109, 0]
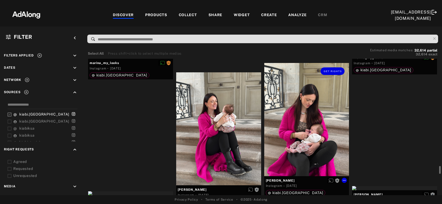
click at [299, 129] on div "Get rights" at bounding box center [306, 119] width 85 height 113
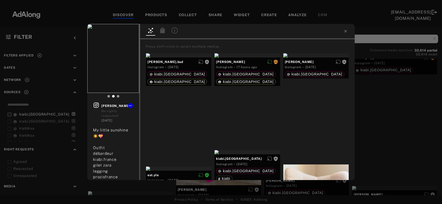
scroll to position [58, 0]
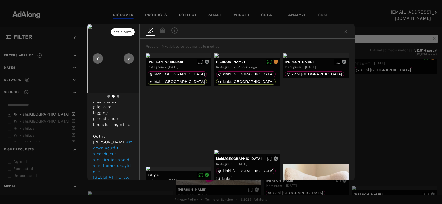
click at [123, 34] on button "Get rights" at bounding box center [123, 31] width 24 height 7
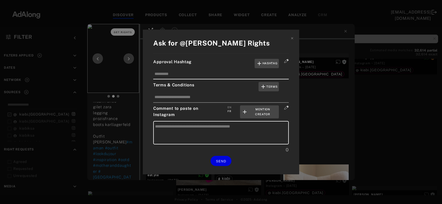
type textarea "**********"
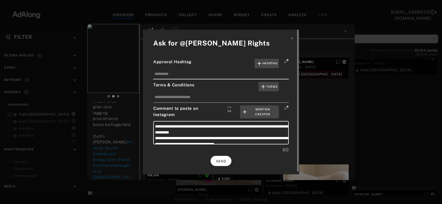
click at [220, 161] on span "SEND" at bounding box center [221, 162] width 10 height 4
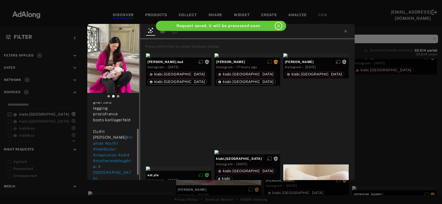
scroll to position [53, 0]
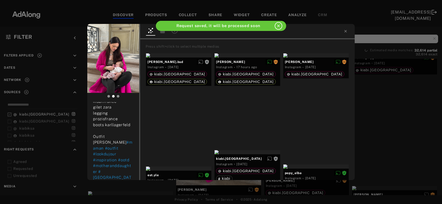
click at [393, 129] on div "shirley_glz Rights requested 4 days ago My little sunshine ☀️💝 Outfit débardeur…" at bounding box center [221, 102] width 442 height 204
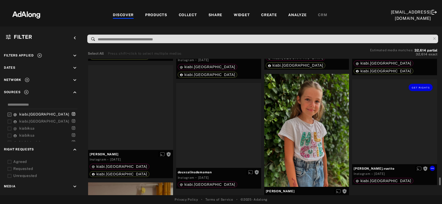
scroll to position [6476, 0]
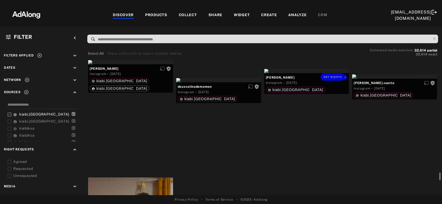
click at [317, 73] on div "Get rights" at bounding box center [306, 71] width 85 height 4
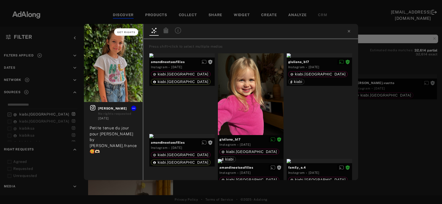
click at [128, 33] on span "Get rights" at bounding box center [126, 32] width 18 height 3
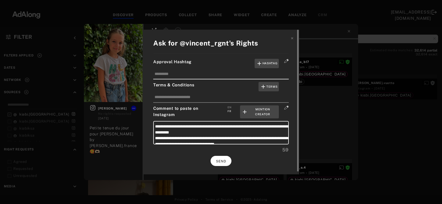
click at [221, 163] on button "SEND" at bounding box center [221, 161] width 21 height 10
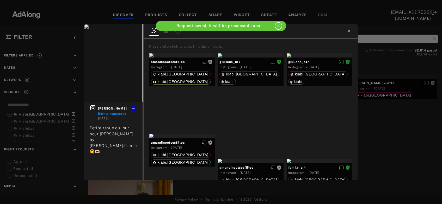
click at [347, 31] on icon at bounding box center [349, 31] width 4 height 4
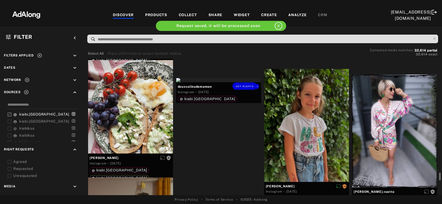
click at [403, 135] on div at bounding box center [394, 131] width 85 height 113
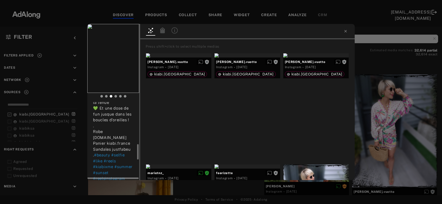
scroll to position [217, 0]
click at [124, 33] on span "Get rights" at bounding box center [123, 32] width 18 height 3
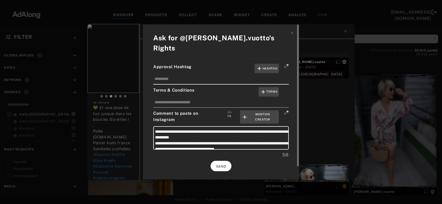
click at [225, 165] on span "SEND" at bounding box center [221, 167] width 10 height 4
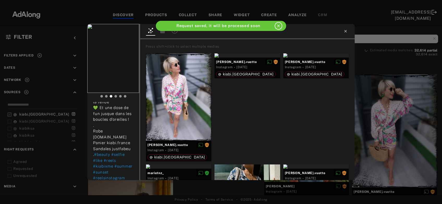
click at [346, 33] on icon at bounding box center [346, 31] width 4 height 4
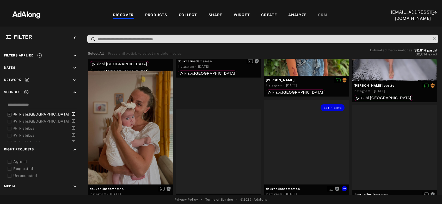
scroll to position [6611, 0]
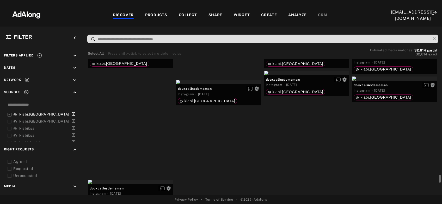
click at [124, 47] on div "Get rights" at bounding box center [130, 45] width 85 height 4
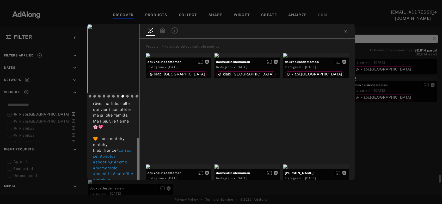
scroll to position [59, 0]
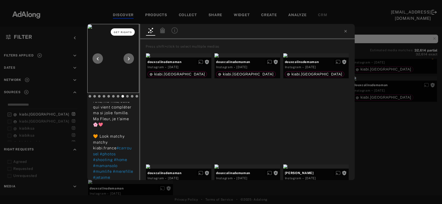
click at [125, 34] on button "Get rights" at bounding box center [123, 31] width 24 height 7
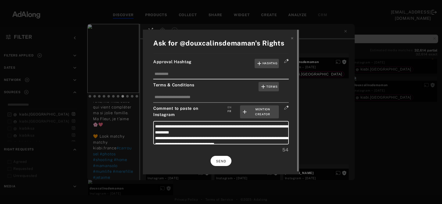
click at [220, 160] on span "SEND" at bounding box center [221, 162] width 10 height 4
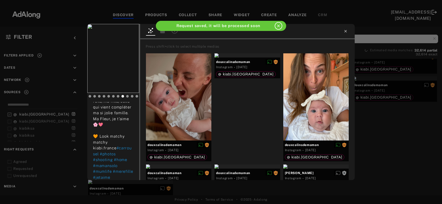
click at [346, 32] on icon at bounding box center [345, 31] width 2 height 2
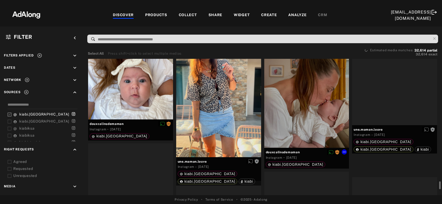
scroll to position [6923, 0]
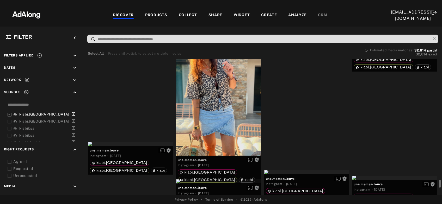
click at [223, 118] on div at bounding box center [218, 98] width 85 height 113
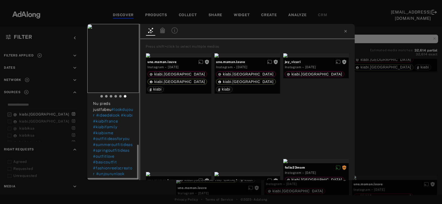
scroll to position [99, 0]
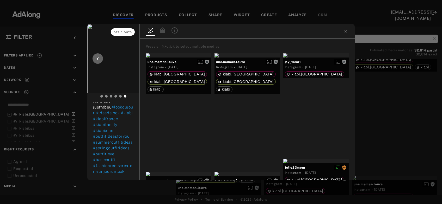
click at [120, 35] on button "Get rights" at bounding box center [123, 31] width 24 height 7
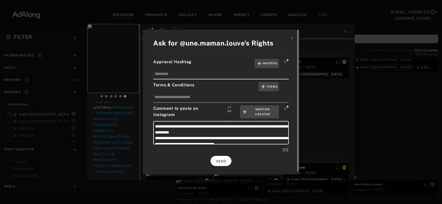
click at [224, 160] on span "SEND" at bounding box center [221, 162] width 10 height 4
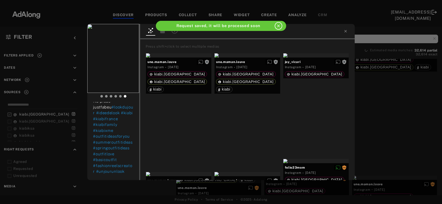
click at [378, 108] on div "Get rights une.maman.louve No rights requested 4 days ago OUTFIT 🌸 Décidément l…" at bounding box center [221, 102] width 442 height 204
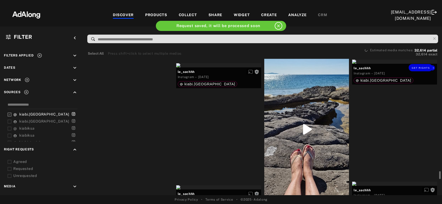
scroll to position [7177, 0]
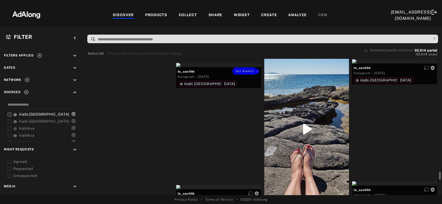
click at [201, 67] on div "Get rights" at bounding box center [218, 65] width 85 height 4
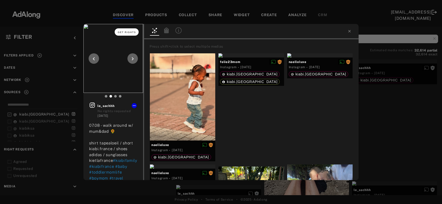
click at [127, 34] on button "Get rights" at bounding box center [127, 31] width 24 height 7
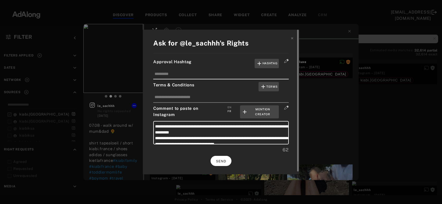
click at [222, 161] on span "SEND" at bounding box center [221, 162] width 10 height 4
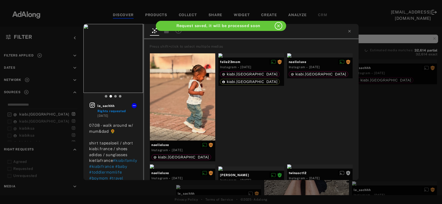
click at [364, 123] on div "le_sachhh Rights requested 4 days ago 07.08 - walk around w/ mum&dad 🌻 shirt ta…" at bounding box center [221, 102] width 442 height 204
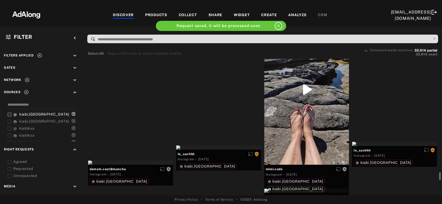
scroll to position [7212, 0]
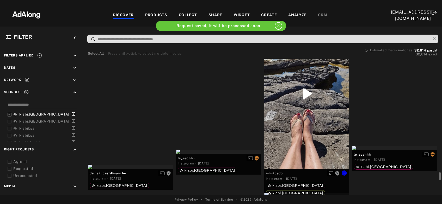
click at [316, 117] on div "Get rights" at bounding box center [306, 93] width 85 height 151
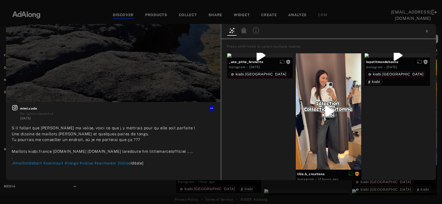
click at [425, 31] on icon at bounding box center [427, 31] width 4 height 4
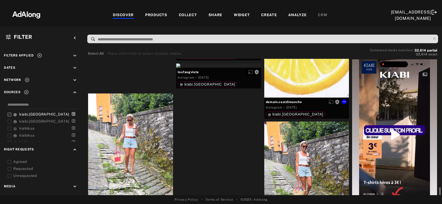
scroll to position [7433, 0]
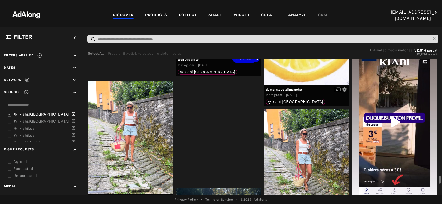
click at [208, 55] on div "Get rights" at bounding box center [218, 53] width 85 height 4
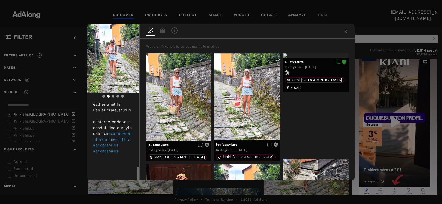
scroll to position [304, 0]
click at [127, 33] on span "Get rights" at bounding box center [123, 32] width 18 height 3
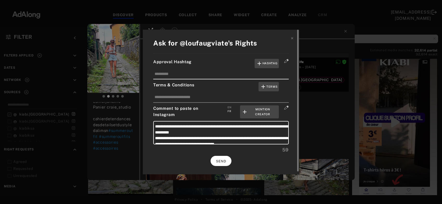
click at [223, 157] on button "SEND" at bounding box center [221, 161] width 21 height 10
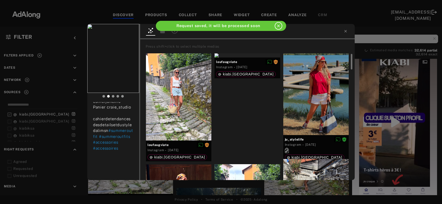
scroll to position [1, 0]
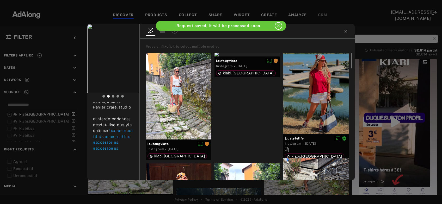
click at [393, 100] on div "loufaugviate Rights requested [DATE] Cool outfit 💙🤎 Toujours un petit café pas …" at bounding box center [221, 102] width 442 height 204
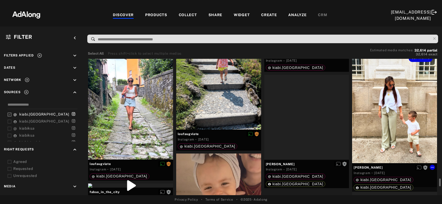
scroll to position [7617, 0]
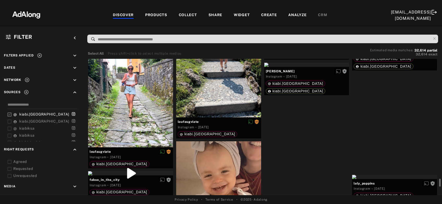
click at [379, 42] on div "Get rights" at bounding box center [394, 40] width 85 height 4
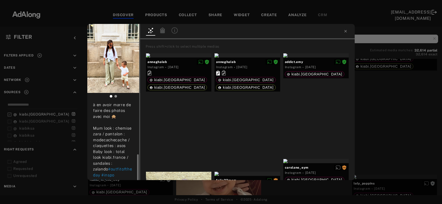
scroll to position [70, 0]
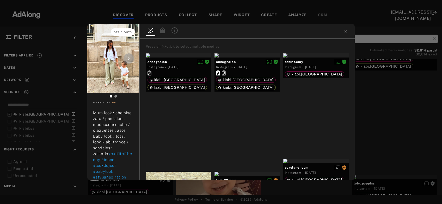
click at [127, 33] on span "Get rights" at bounding box center [123, 32] width 18 height 3
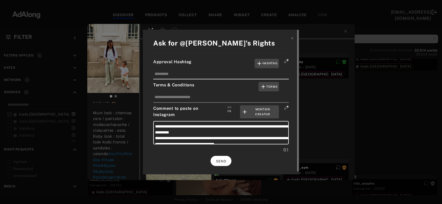
click at [221, 163] on button "SEND" at bounding box center [221, 161] width 21 height 10
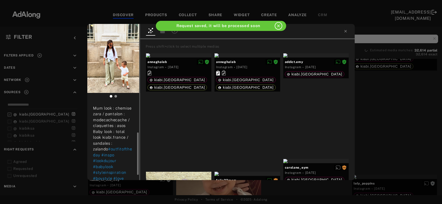
scroll to position [65, 0]
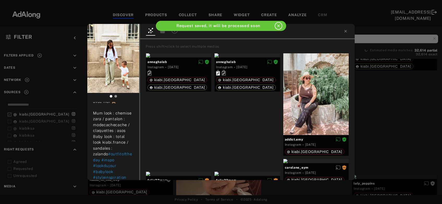
click at [409, 112] on div "[PERSON_NAME] Rights requested [DATE] Parce que j’adore nos looks en duo 🫶🏼 Pet…" at bounding box center [221, 102] width 442 height 204
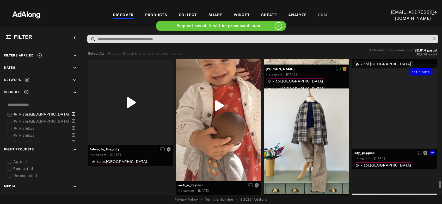
scroll to position [7729, 0]
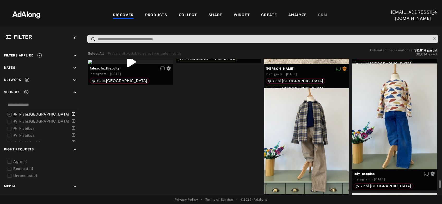
click at [230, 34] on div "Get rights" at bounding box center [218, 32] width 85 height 4
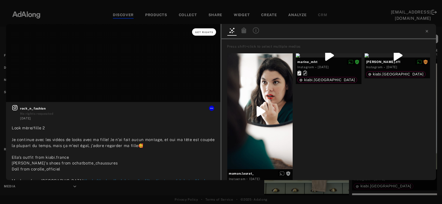
click at [200, 31] on span "Get rights" at bounding box center [204, 32] width 18 height 3
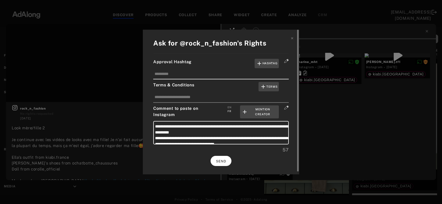
click at [226, 163] on button "SEND" at bounding box center [221, 161] width 21 height 10
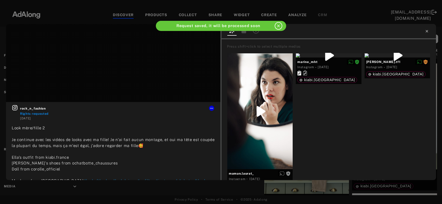
click at [427, 31] on icon at bounding box center [427, 31] width 4 height 4
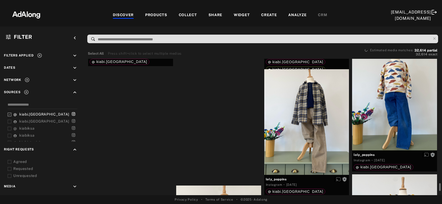
scroll to position [7751, 0]
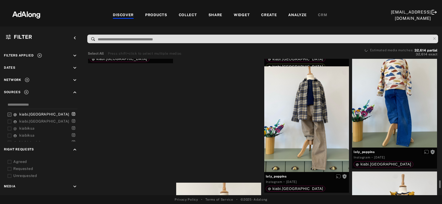
click at [141, 42] on div "Get rights" at bounding box center [130, 40] width 85 height 4
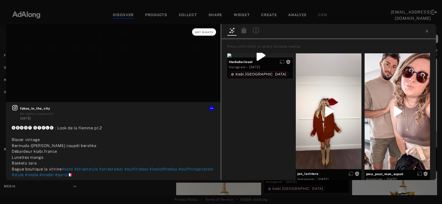
click at [208, 33] on span "Get rights" at bounding box center [204, 32] width 18 height 3
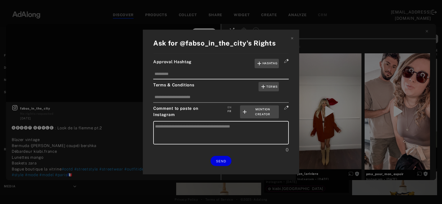
type textarea "**********"
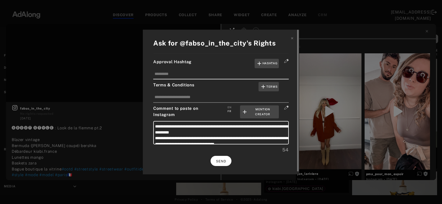
click at [226, 157] on button "SEND" at bounding box center [221, 161] width 21 height 10
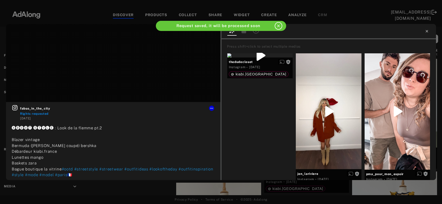
click at [426, 30] on icon at bounding box center [427, 31] width 4 height 4
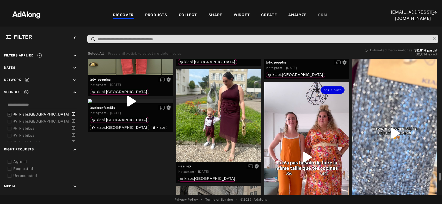
scroll to position [7995, 0]
click at [236, 132] on div "Get rights" at bounding box center [218, 115] width 85 height 93
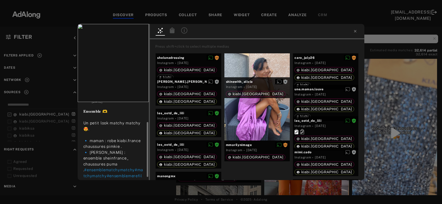
scroll to position [24, 0]
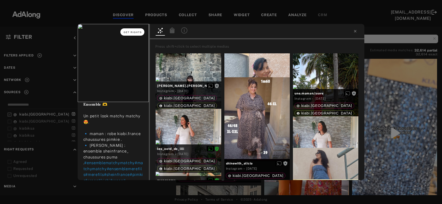
click at [129, 33] on span "Get rights" at bounding box center [133, 32] width 18 height 3
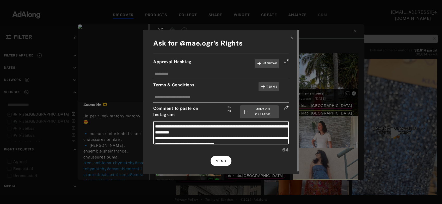
click at [224, 158] on button "SEND" at bounding box center [221, 161] width 21 height 10
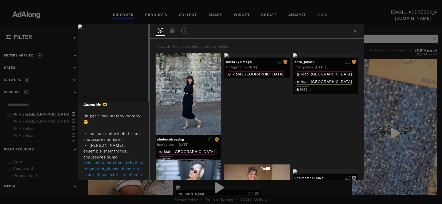
click at [414, 92] on div "mae.ogr Rights requested 5 days ago 𝐄𝐧𝐬𝐞𝐦𝐛𝐥𝐞 🫶 Un petit look matchy matchy 😍. 🔹…" at bounding box center [221, 102] width 442 height 204
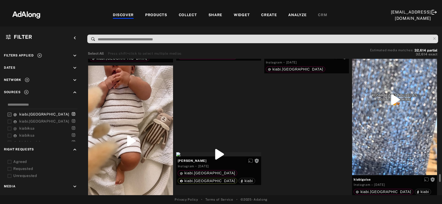
scroll to position [8029, 0]
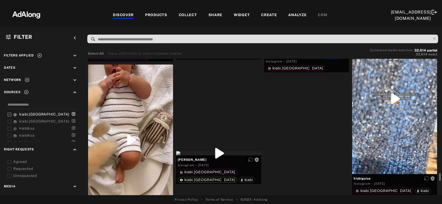
click at [291, 52] on div "Get rights" at bounding box center [306, 49] width 85 height 4
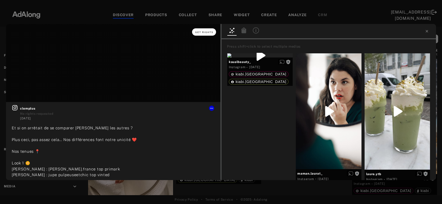
click at [207, 31] on button "Get rights" at bounding box center [204, 31] width 24 height 7
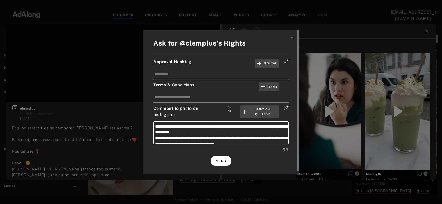
click at [226, 160] on span "SEND" at bounding box center [221, 162] width 10 height 4
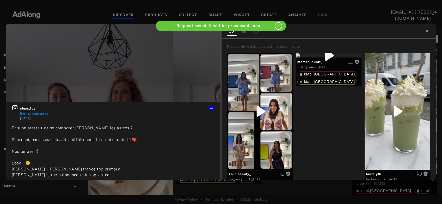
click at [425, 31] on icon at bounding box center [427, 31] width 4 height 4
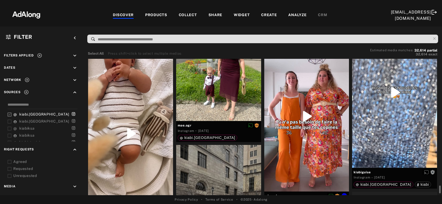
scroll to position [8048, 0]
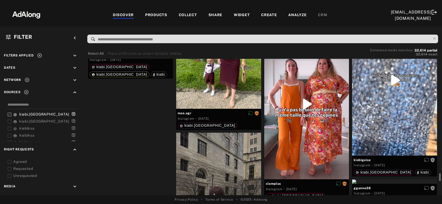
click at [118, 50] on div "Get rights" at bounding box center [130, 48] width 85 height 4
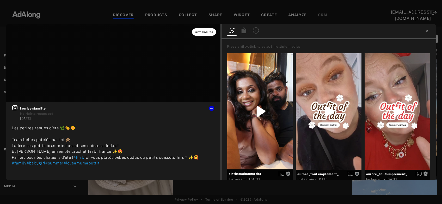
click at [203, 32] on span "Get rights" at bounding box center [204, 32] width 18 height 3
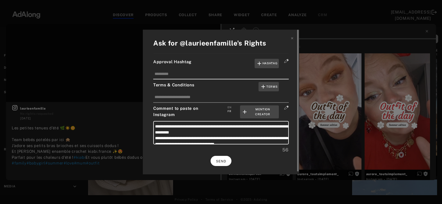
click at [223, 164] on button "SEND" at bounding box center [221, 161] width 21 height 10
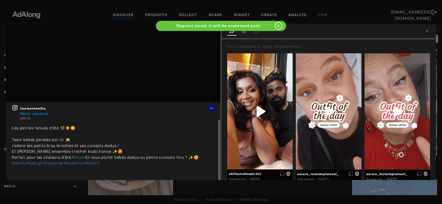
scroll to position [9, 0]
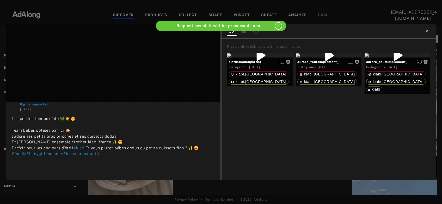
click at [425, 32] on icon at bounding box center [427, 31] width 4 height 4
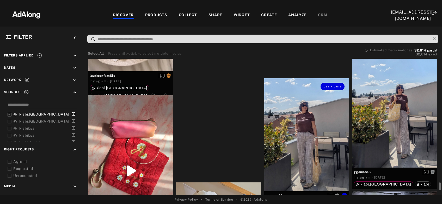
scroll to position [8180, 0]
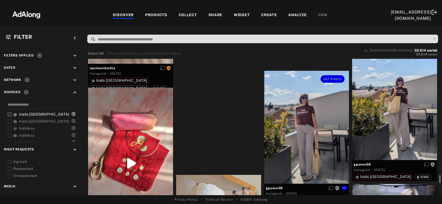
click at [307, 135] on div "Get rights" at bounding box center [306, 127] width 85 height 113
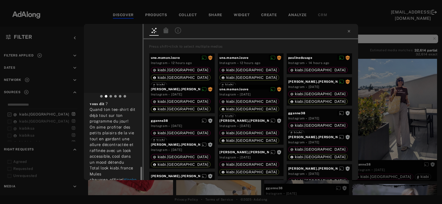
scroll to position [67, 0]
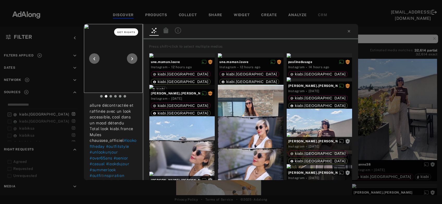
click at [122, 31] on span "Get rights" at bounding box center [126, 32] width 18 height 3
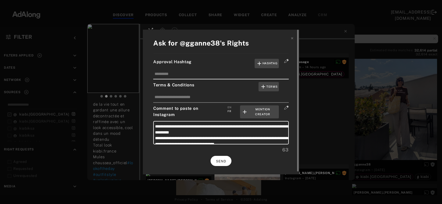
click at [225, 160] on span "SEND" at bounding box center [221, 162] width 10 height 4
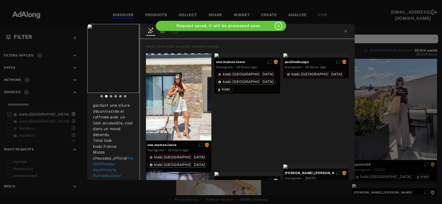
click at [411, 102] on div "gganne38 Rights requested 5 days ago 𝐔𝐧 𝐜𝐚𝐟é 𝐞𝐧 𝐭𝐞𝐫𝐫𝐚𝐬𝐬𝐞, ç𝐚 𝐯𝐨𝐮𝐬 𝐝𝐢𝐭 ? Quand t…" at bounding box center [221, 102] width 442 height 204
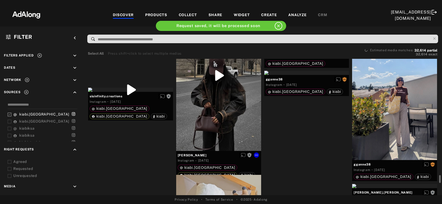
click at [215, 113] on div "Get rights" at bounding box center [218, 75] width 85 height 151
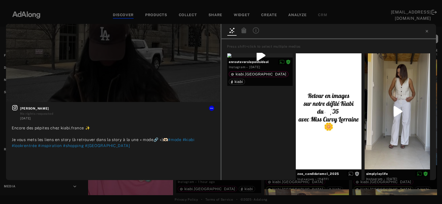
scroll to position [8180, 0]
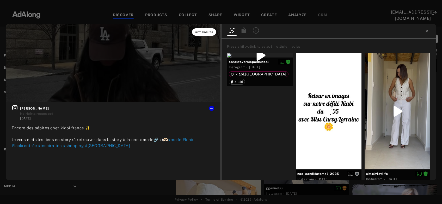
click at [204, 32] on span "Get rights" at bounding box center [204, 32] width 18 height 3
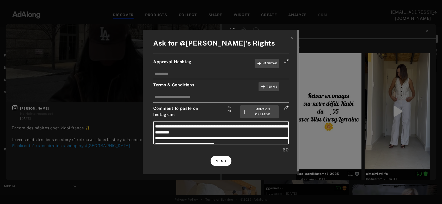
click at [220, 160] on span "SEND" at bounding box center [221, 162] width 10 height 4
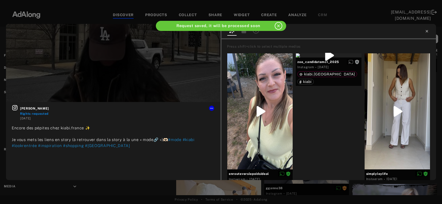
click at [427, 32] on icon at bounding box center [427, 31] width 4 height 4
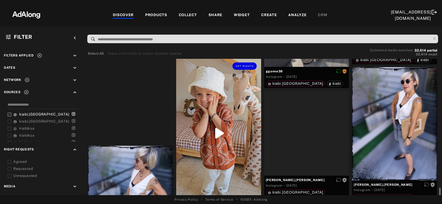
scroll to position [8310, 0]
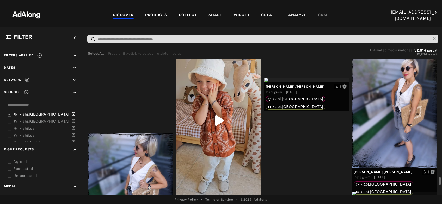
click at [213, 141] on div "Get rights" at bounding box center [218, 120] width 85 height 151
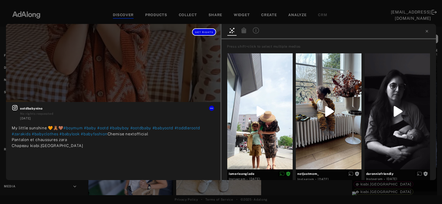
click at [208, 32] on span "Get rights" at bounding box center [204, 32] width 18 height 3
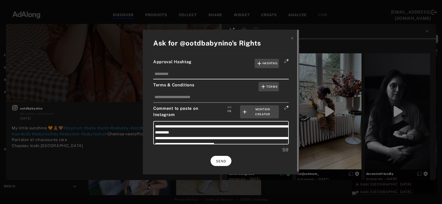
click at [224, 160] on span "SEND" at bounding box center [221, 162] width 10 height 4
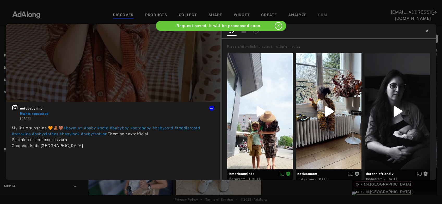
click at [425, 31] on icon at bounding box center [427, 31] width 4 height 4
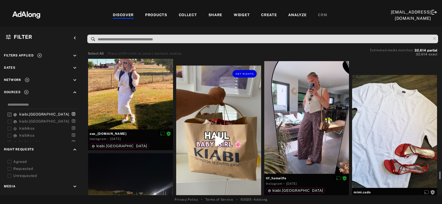
scroll to position [8876, 0]
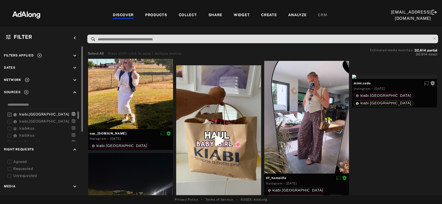
click at [9, 120] on icon at bounding box center [10, 122] width 4 height 4
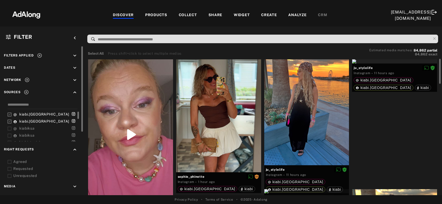
click at [9, 113] on rect at bounding box center [9, 114] width 3 height 3
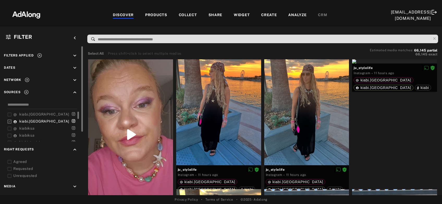
click at [10, 177] on icon at bounding box center [10, 176] width 4 height 4
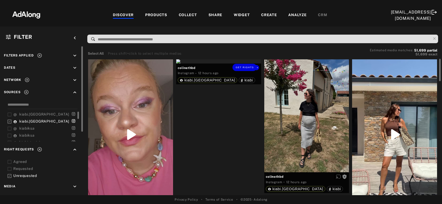
click at [218, 64] on div "Get rights" at bounding box center [218, 61] width 85 height 4
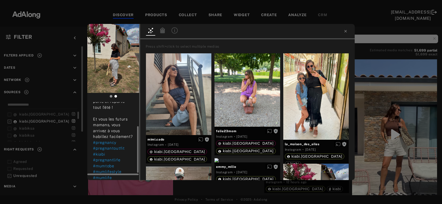
scroll to position [52, 0]
click at [127, 31] on span "Get rights" at bounding box center [123, 32] width 18 height 3
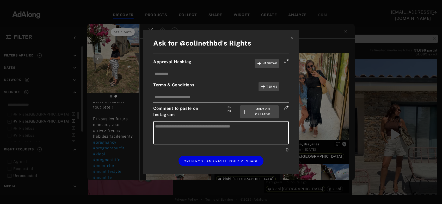
type textarea "**********"
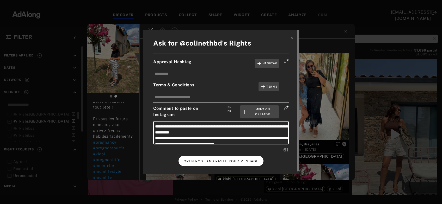
click at [225, 159] on button "OPEN POST AND PASTE YOUR MESSAGE" at bounding box center [221, 161] width 85 height 10
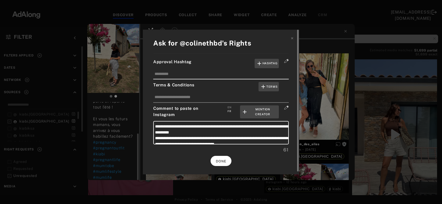
scroll to position [52, 0]
click at [223, 163] on button "DONE" at bounding box center [221, 161] width 21 height 10
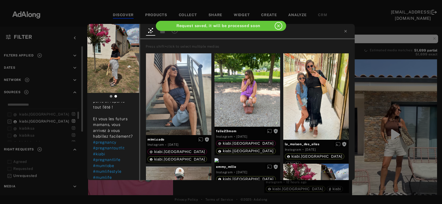
scroll to position [48, 0]
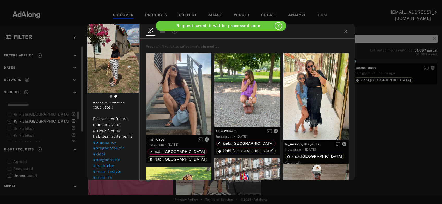
click at [346, 32] on icon at bounding box center [345, 31] width 2 height 2
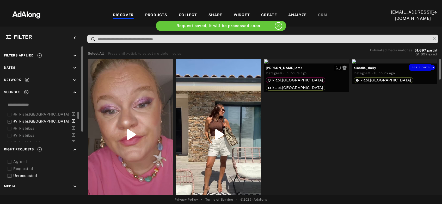
click at [380, 64] on div "Get rights" at bounding box center [394, 61] width 85 height 4
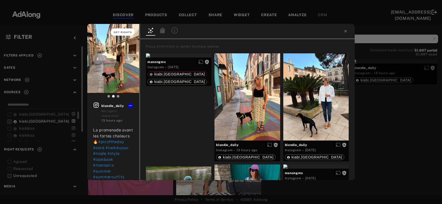
click at [119, 34] on button "Get rights" at bounding box center [123, 31] width 24 height 7
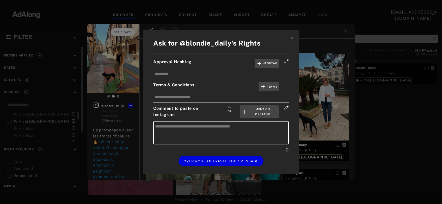
type textarea "**********"
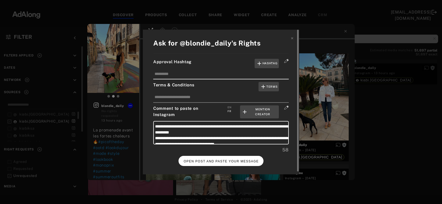
click at [215, 161] on span "OPEN POST AND PASTE YOUR MESSAGE" at bounding box center [221, 162] width 75 height 4
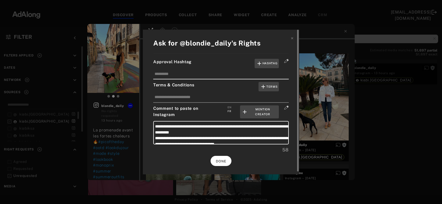
click at [223, 162] on span "DONE" at bounding box center [221, 162] width 11 height 4
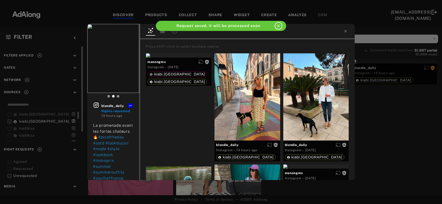
click at [392, 100] on div "blondie_daily Rights requested 13 hours ago La promenade avant les fortes chale…" at bounding box center [221, 102] width 442 height 204
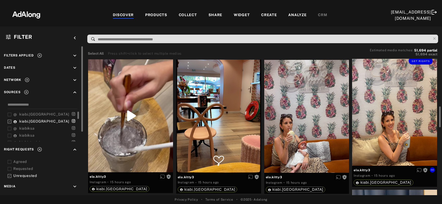
scroll to position [312, 0]
click at [304, 135] on div "Get rights" at bounding box center [306, 116] width 85 height 113
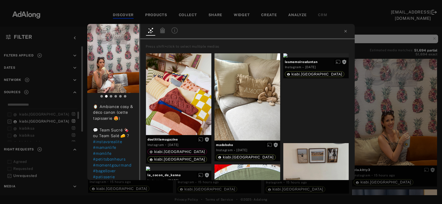
scroll to position [193, 0]
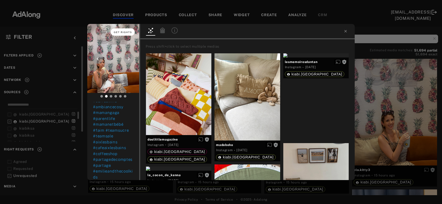
click at [123, 33] on span "Get rights" at bounding box center [123, 32] width 18 height 3
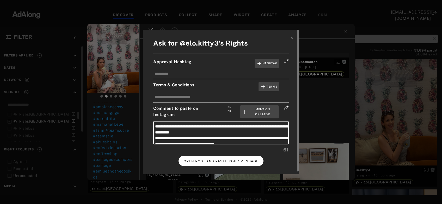
click at [204, 157] on button "OPEN POST AND PASTE YOUR MESSAGE" at bounding box center [221, 161] width 85 height 10
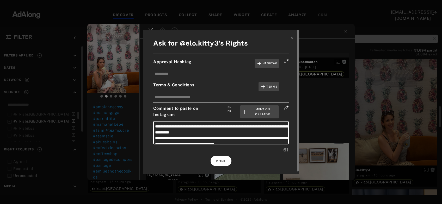
scroll to position [193, 0]
click at [227, 164] on button "DONE" at bounding box center [221, 161] width 21 height 10
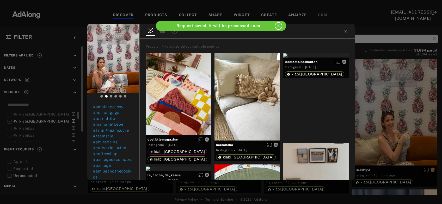
scroll to position [188, 0]
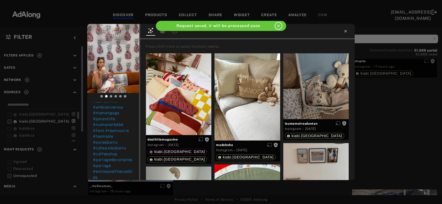
click at [345, 33] on icon at bounding box center [346, 31] width 4 height 4
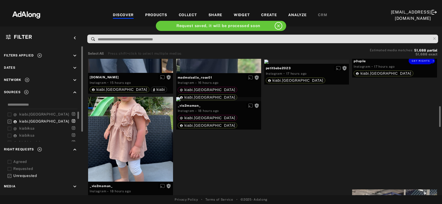
click at [393, 57] on div "Get rights" at bounding box center [394, 55] width 85 height 4
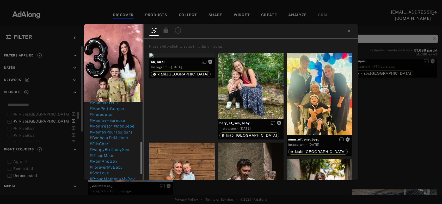
scroll to position [109, 0]
click at [124, 31] on button "Get rights" at bounding box center [126, 31] width 24 height 7
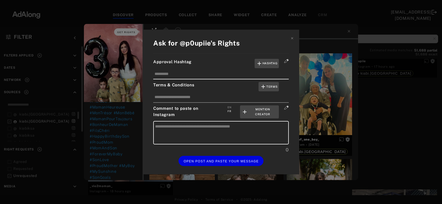
type textarea "**********"
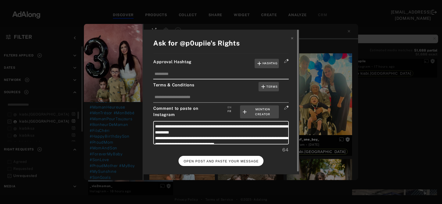
click at [224, 162] on span "OPEN POST AND PASTE YOUR MESSAGE" at bounding box center [221, 162] width 75 height 4
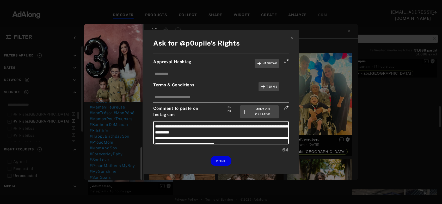
scroll to position [109, 0]
click at [404, 123] on div "**********" at bounding box center [221, 102] width 442 height 204
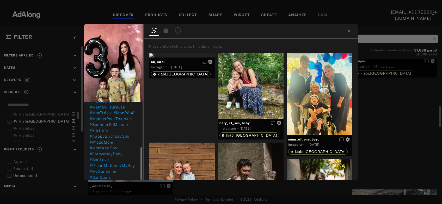
click at [404, 123] on div "Get rights p0upiie No rights requested 17 hours ago 📍3 ans, en route « Mon fils…" at bounding box center [221, 102] width 442 height 204
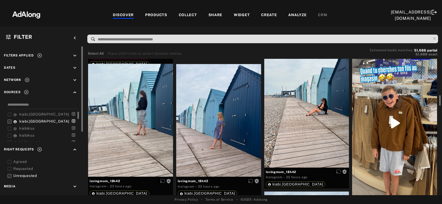
scroll to position [455, 0]
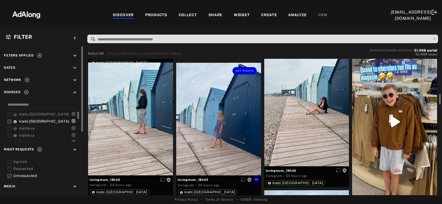
click at [227, 138] on div "Get rights" at bounding box center [218, 119] width 85 height 113
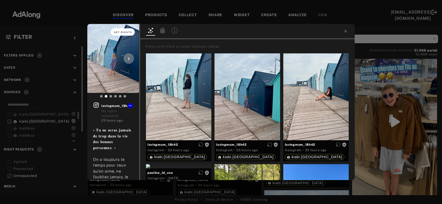
click at [123, 33] on span "Get rights" at bounding box center [123, 32] width 18 height 3
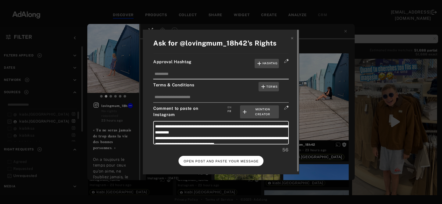
click at [216, 158] on button "OPEN POST AND PASTE YOUR MESSAGE" at bounding box center [221, 161] width 85 height 10
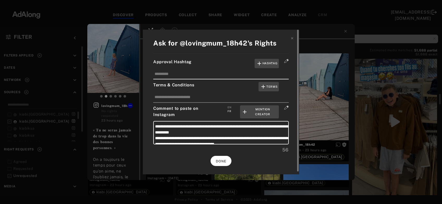
scroll to position [455, 0]
click at [224, 161] on span "DONE" at bounding box center [221, 162] width 11 height 4
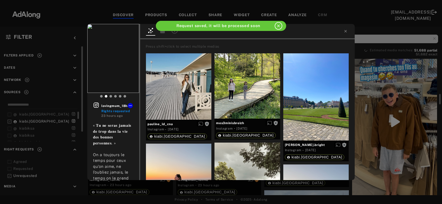
scroll to position [455, 0]
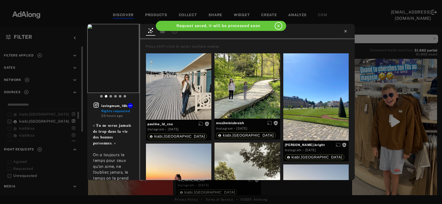
click at [346, 30] on icon at bounding box center [346, 31] width 4 height 4
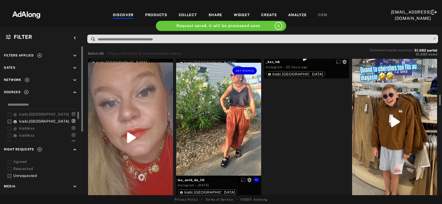
click at [228, 142] on div "Get rights" at bounding box center [218, 119] width 85 height 113
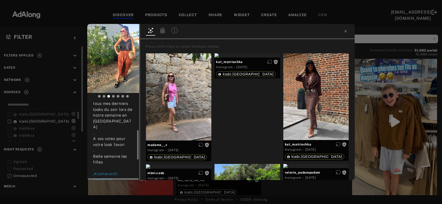
scroll to position [74, 0]
click at [121, 31] on span "Get rights" at bounding box center [123, 32] width 18 height 3
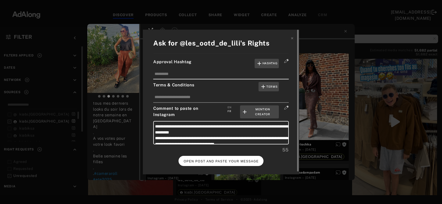
click at [201, 161] on span "OPEN POST AND PASTE YOUR MESSAGE" at bounding box center [221, 162] width 75 height 4
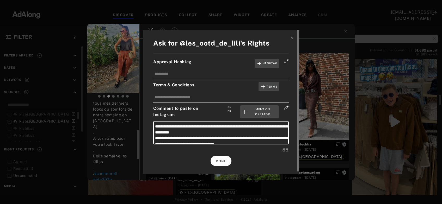
scroll to position [74, 0]
click at [226, 159] on button "DONE" at bounding box center [221, 161] width 21 height 10
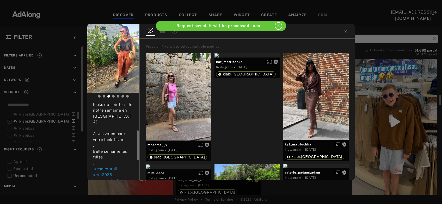
scroll to position [74, 0]
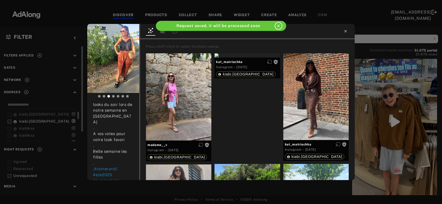
click at [346, 32] on icon at bounding box center [345, 31] width 2 height 2
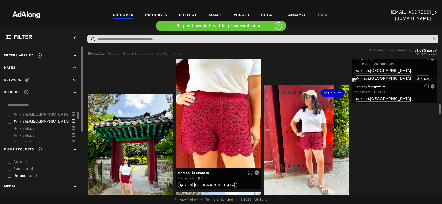
scroll to position [615, 0]
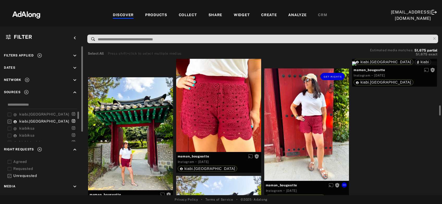
click at [293, 119] on div "Get rights" at bounding box center [306, 125] width 85 height 113
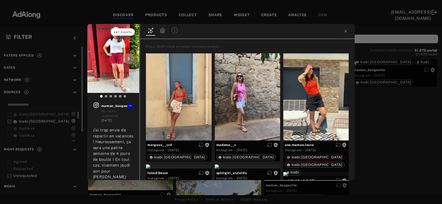
click at [124, 34] on button "Get rights" at bounding box center [123, 31] width 24 height 7
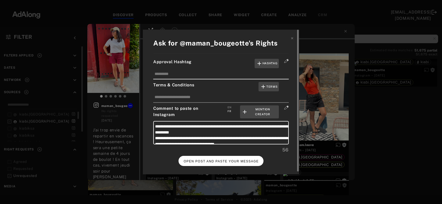
click at [220, 160] on span "OPEN POST AND PASTE YOUR MESSAGE" at bounding box center [221, 162] width 75 height 4
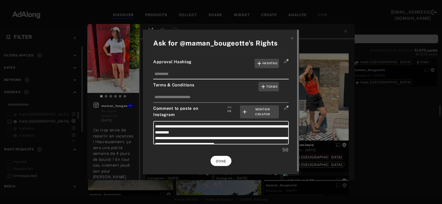
scroll to position [615, 0]
click at [220, 160] on span "DONE" at bounding box center [221, 162] width 11 height 4
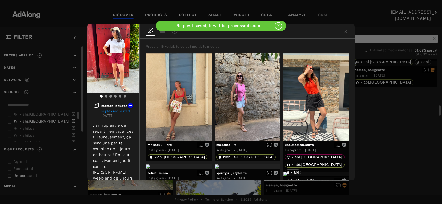
scroll to position [615, 0]
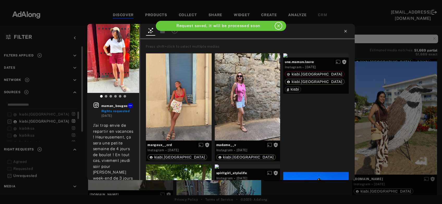
click at [345, 33] on icon at bounding box center [346, 31] width 4 height 4
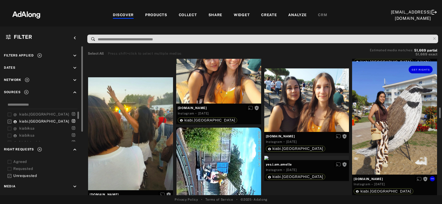
click at [395, 118] on div "Get rights" at bounding box center [394, 118] width 85 height 113
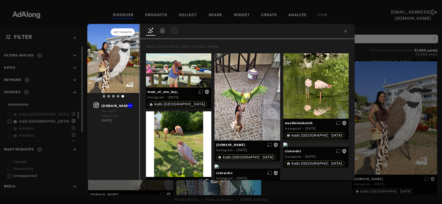
click at [131, 34] on button "Get rights" at bounding box center [123, 31] width 24 height 7
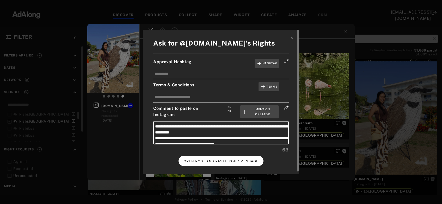
click at [221, 158] on button "OPEN POST AND PASTE YOUR MESSAGE" at bounding box center [221, 161] width 85 height 10
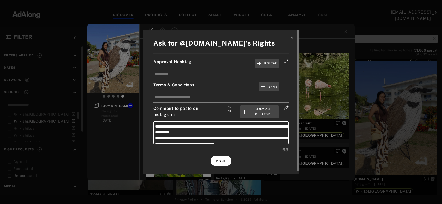
scroll to position [615, 0]
click at [222, 162] on span "DONE" at bounding box center [221, 162] width 11 height 4
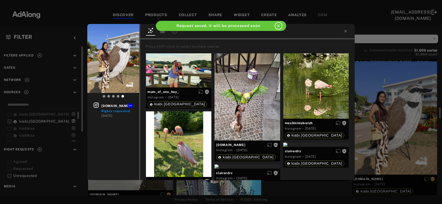
scroll to position [615, 0]
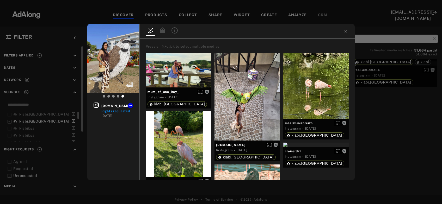
click at [385, 119] on div "quetz.tl Rights requested 1 day ago Press shift+click to select multiple medias…" at bounding box center [221, 102] width 442 height 204
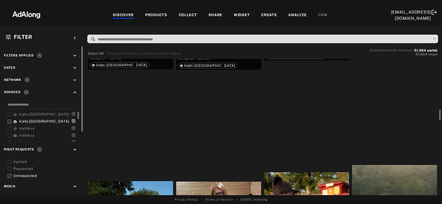
scroll to position [648, 0]
click at [141, 48] on div "Get rights" at bounding box center [130, 46] width 85 height 4
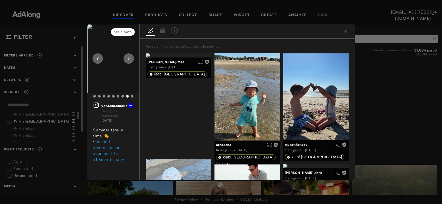
click at [124, 34] on button "Get rights" at bounding box center [123, 31] width 24 height 7
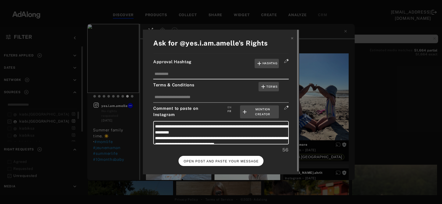
click at [240, 162] on span "OPEN POST AND PASTE YOUR MESSAGE" at bounding box center [221, 162] width 75 height 4
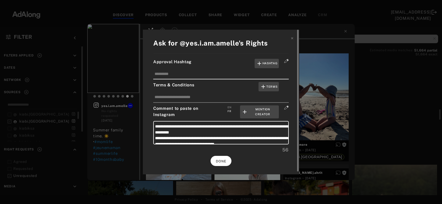
scroll to position [648, 0]
click at [222, 157] on button "DONE" at bounding box center [221, 161] width 21 height 10
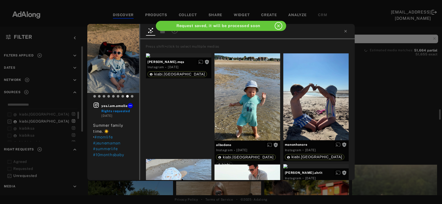
scroll to position [648, 0]
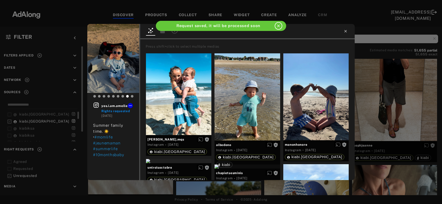
click at [346, 30] on icon at bounding box center [346, 31] width 4 height 4
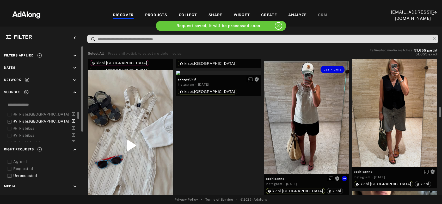
scroll to position [622, 0]
click at [287, 100] on div "Get rights" at bounding box center [306, 117] width 85 height 113
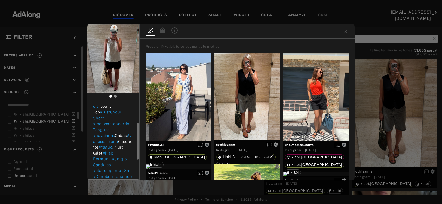
scroll to position [43, 0]
click at [123, 34] on button "Get rights" at bounding box center [123, 31] width 24 height 7
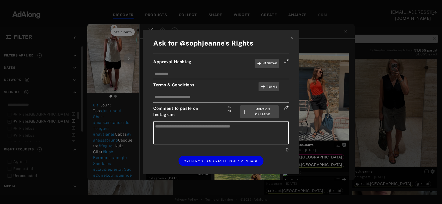
type textarea "**********"
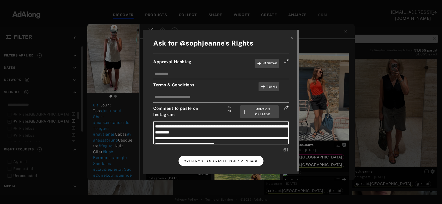
click at [208, 156] on button "OPEN POST AND PASTE YOUR MESSAGE" at bounding box center [221, 161] width 85 height 10
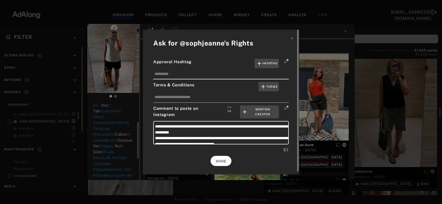
scroll to position [43, 0]
click at [222, 158] on button "DONE" at bounding box center [221, 161] width 21 height 10
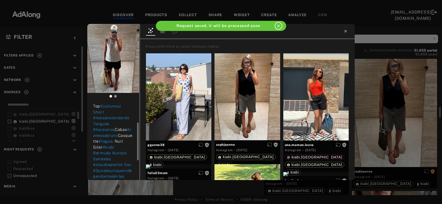
scroll to position [43, 0]
click at [344, 32] on icon at bounding box center [346, 31] width 4 height 4
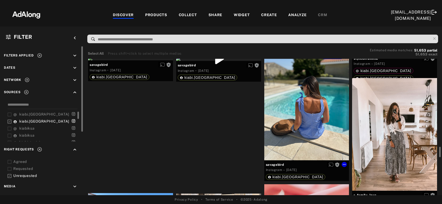
scroll to position [821, 0]
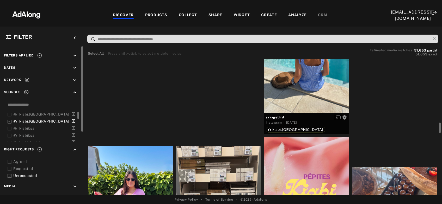
click at [396, 35] on div "Get rights" at bounding box center [394, 33] width 85 height 4
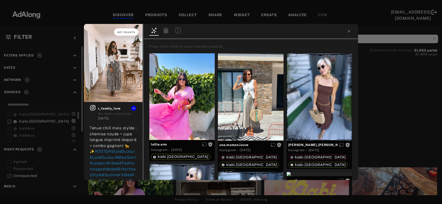
click at [118, 33] on span "Get rights" at bounding box center [126, 32] width 18 height 3
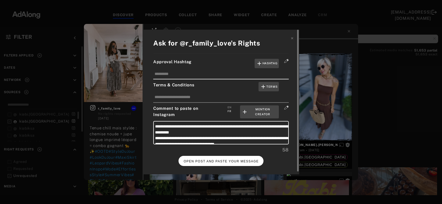
click at [232, 161] on span "OPEN POST AND PASTE YOUR MESSAGE" at bounding box center [221, 162] width 75 height 4
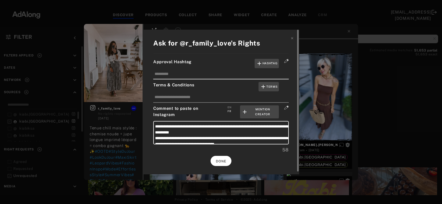
scroll to position [821, 0]
click at [221, 162] on button "DONE" at bounding box center [221, 161] width 21 height 10
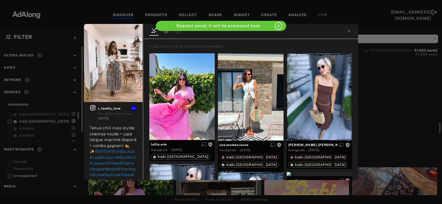
scroll to position [821, 0]
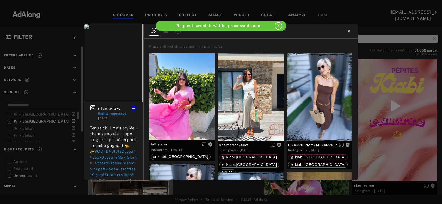
click at [348, 31] on icon at bounding box center [349, 31] width 2 height 2
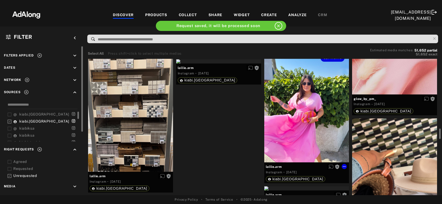
scroll to position [908, 0]
click at [285, 108] on div "Get rights" at bounding box center [306, 106] width 85 height 113
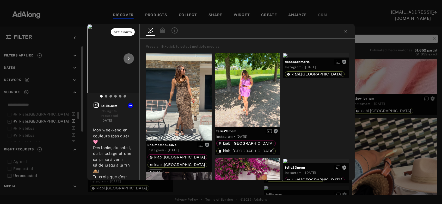
click at [127, 34] on button "Get rights" at bounding box center [123, 31] width 24 height 7
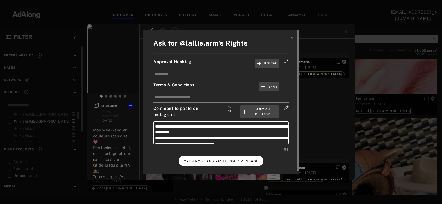
click at [212, 158] on button "OPEN POST AND PASTE YOUR MESSAGE" at bounding box center [221, 161] width 85 height 10
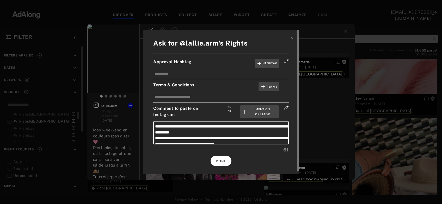
scroll to position [908, 0]
click at [224, 160] on span "DONE" at bounding box center [221, 162] width 11 height 4
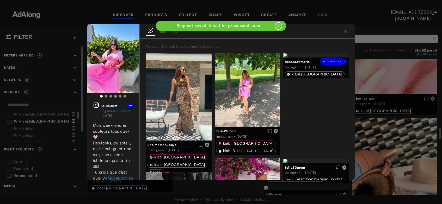
scroll to position [908, 0]
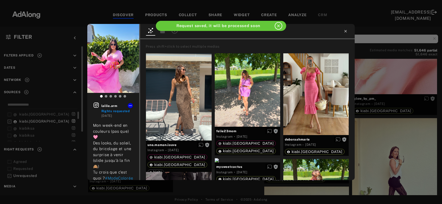
click at [345, 30] on icon at bounding box center [346, 31] width 2 height 2
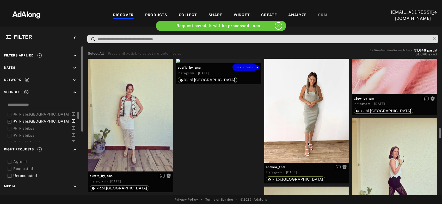
click at [244, 63] on div "Get rights" at bounding box center [218, 61] width 85 height 4
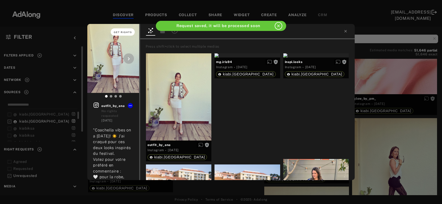
click at [126, 34] on button "Get rights" at bounding box center [123, 31] width 24 height 7
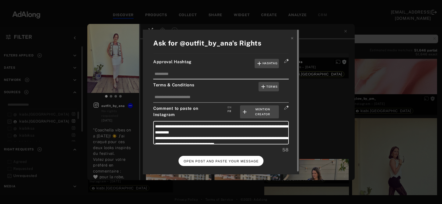
click at [205, 160] on span "OPEN POST AND PASTE YOUR MESSAGE" at bounding box center [221, 162] width 75 height 4
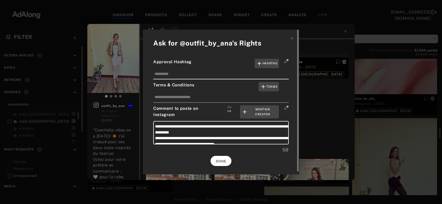
scroll to position [908, 0]
click at [221, 160] on span "DONE" at bounding box center [221, 162] width 11 height 4
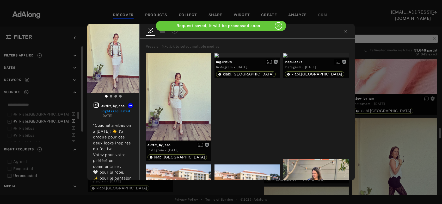
scroll to position [908, 0]
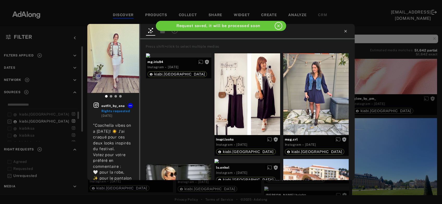
click at [346, 31] on icon at bounding box center [346, 31] width 4 height 4
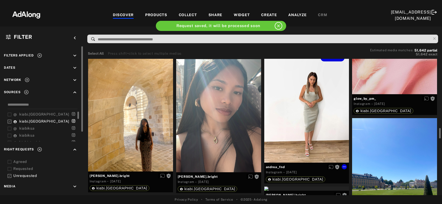
click at [290, 108] on div "Get rights" at bounding box center [306, 106] width 85 height 113
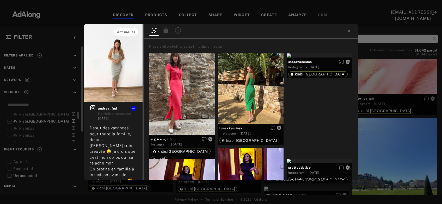
click at [126, 32] on span "Get rights" at bounding box center [126, 32] width 18 height 3
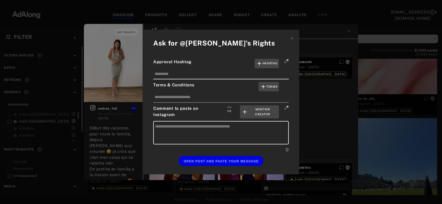
type textarea "**********"
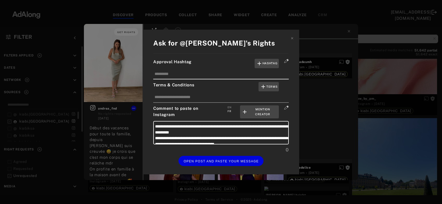
type textarea "**********"
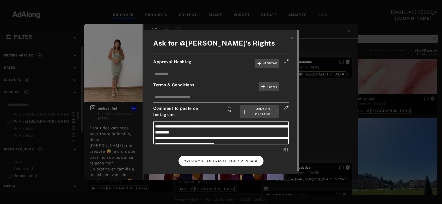
click at [231, 165] on button "OPEN POST AND PASTE YOUR MESSAGE" at bounding box center [221, 161] width 85 height 10
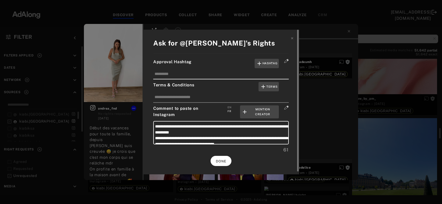
scroll to position [908, 0]
click at [224, 163] on button "DONE" at bounding box center [221, 161] width 21 height 10
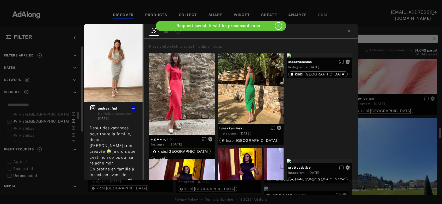
scroll to position [908, 0]
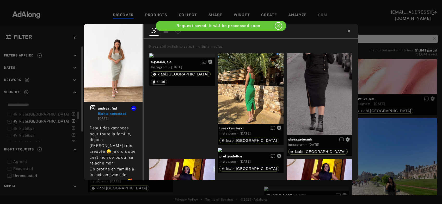
click at [349, 32] on icon at bounding box center [349, 31] width 4 height 4
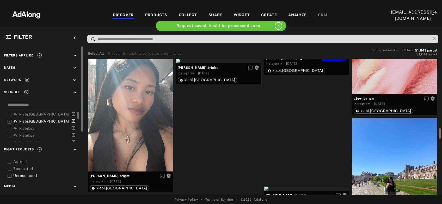
click at [305, 54] on div "Get rights" at bounding box center [306, 52] width 85 height 4
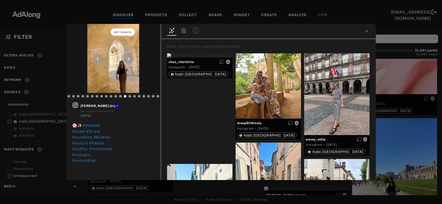
click at [127, 32] on span "Get rights" at bounding box center [123, 32] width 18 height 3
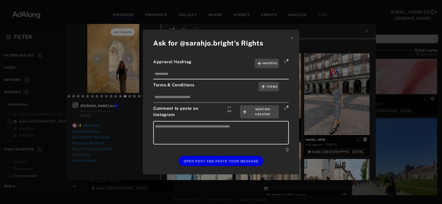
type textarea "**********"
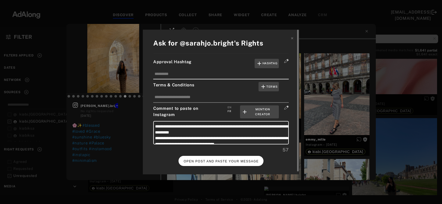
click at [222, 161] on span "OPEN POST AND PASTE YOUR MESSAGE" at bounding box center [221, 162] width 75 height 4
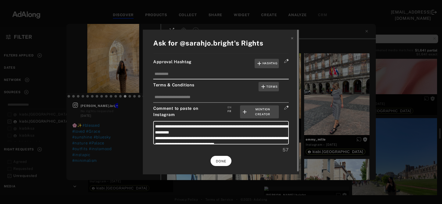
scroll to position [908, 0]
click at [229, 163] on button "DONE" at bounding box center [221, 161] width 21 height 10
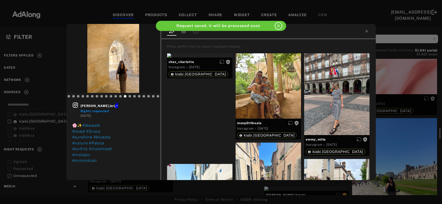
scroll to position [908, 0]
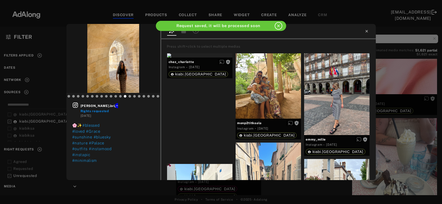
click at [365, 31] on icon at bounding box center [367, 31] width 4 height 4
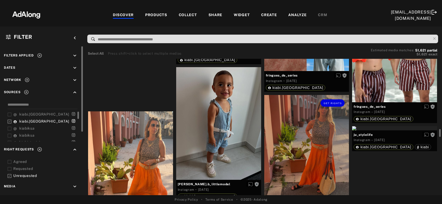
scroll to position [1314, 0]
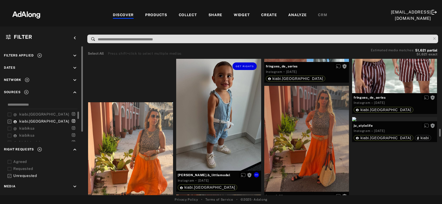
click at [216, 138] on div "Get rights" at bounding box center [218, 114] width 85 height 113
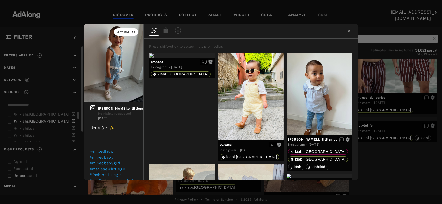
click at [129, 32] on span "Get rights" at bounding box center [126, 32] width 18 height 3
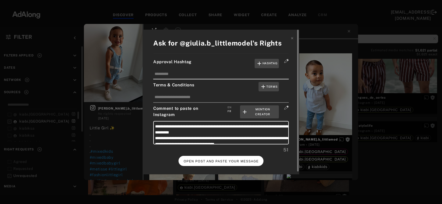
click at [229, 163] on button "OPEN POST AND PASTE YOUR MESSAGE" at bounding box center [221, 161] width 85 height 10
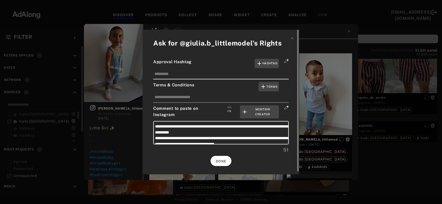
scroll to position [1314, 0]
click at [222, 162] on button "DONE" at bounding box center [221, 161] width 21 height 10
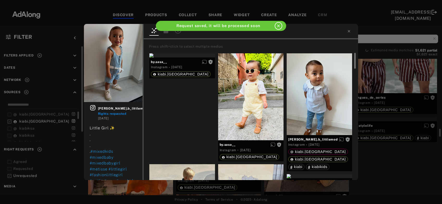
scroll to position [1314, 0]
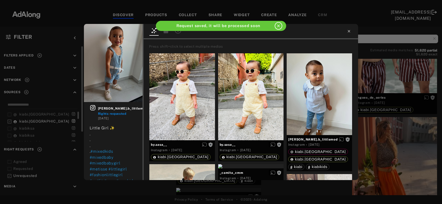
click at [349, 30] on icon at bounding box center [349, 31] width 4 height 4
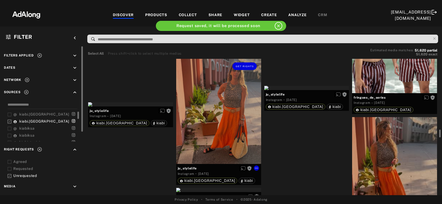
click at [209, 120] on div "Get rights" at bounding box center [218, 111] width 85 height 106
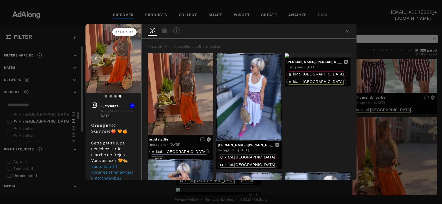
click at [129, 32] on span "Get rights" at bounding box center [124, 32] width 18 height 3
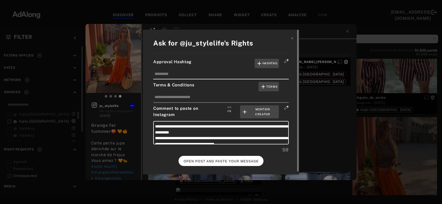
click at [210, 156] on button "OPEN POST AND PASTE YOUR MESSAGE" at bounding box center [221, 161] width 85 height 10
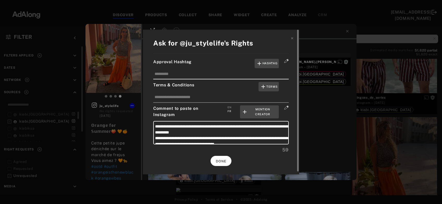
scroll to position [1314, 0]
click at [225, 161] on span "DONE" at bounding box center [221, 162] width 11 height 4
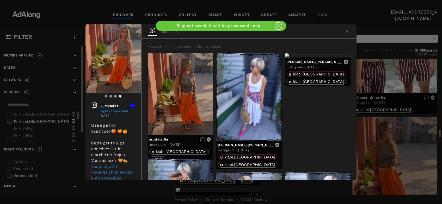
scroll to position [1314, 0]
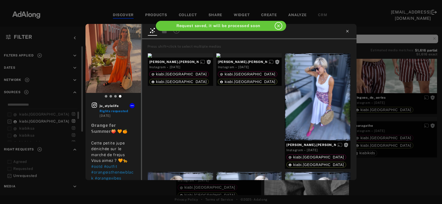
click at [346, 31] on icon at bounding box center [347, 31] width 4 height 4
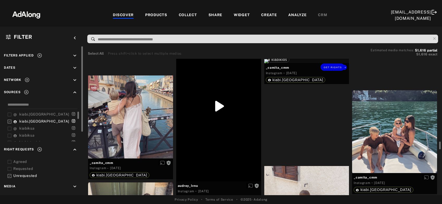
scroll to position [1483, 0]
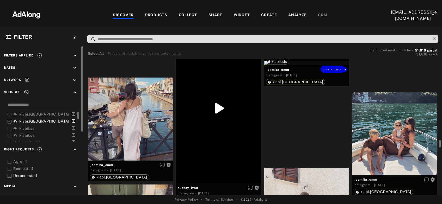
click at [293, 65] on div "Get rights" at bounding box center [306, 63] width 85 height 4
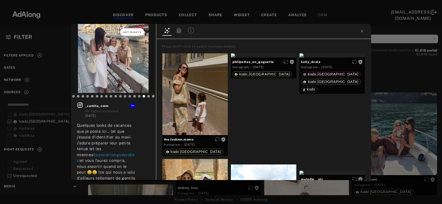
click at [133, 34] on button "Get rights" at bounding box center [132, 31] width 24 height 7
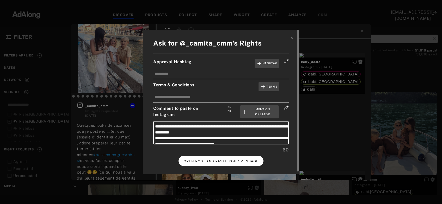
click at [211, 158] on button "OPEN POST AND PASTE YOUR MESSAGE" at bounding box center [221, 161] width 85 height 10
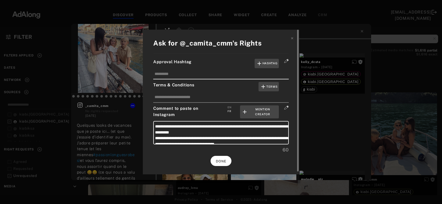
scroll to position [1483, 0]
click at [228, 163] on button "DONE" at bounding box center [221, 161] width 21 height 10
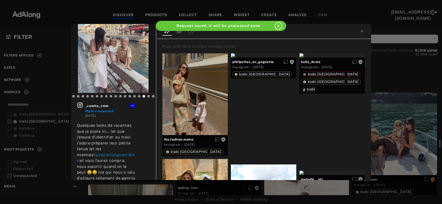
scroll to position [1483, 0]
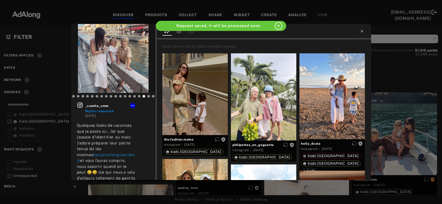
click at [363, 33] on icon at bounding box center [362, 31] width 4 height 4
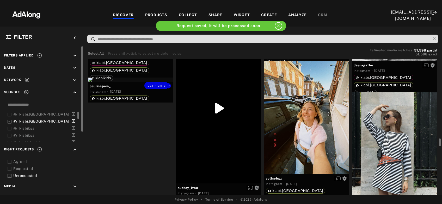
click at [116, 82] on div "Get rights" at bounding box center [130, 80] width 85 height 4
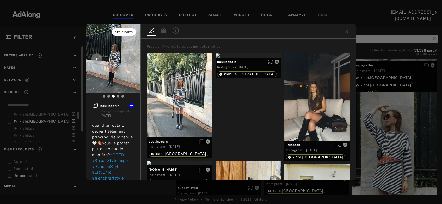
click at [123, 33] on span "Get rights" at bounding box center [124, 32] width 18 height 3
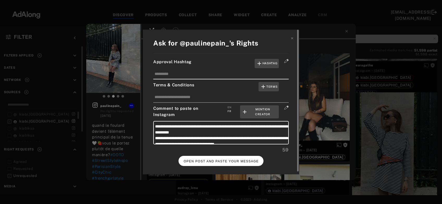
click at [209, 160] on span "OPEN POST AND PASTE YOUR MESSAGE" at bounding box center [221, 162] width 75 height 4
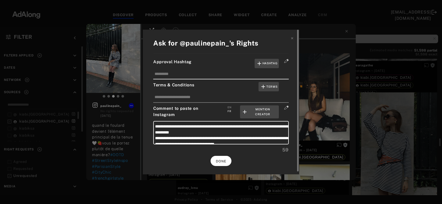
scroll to position [1483, 0]
click at [222, 161] on span "DONE" at bounding box center [221, 162] width 11 height 4
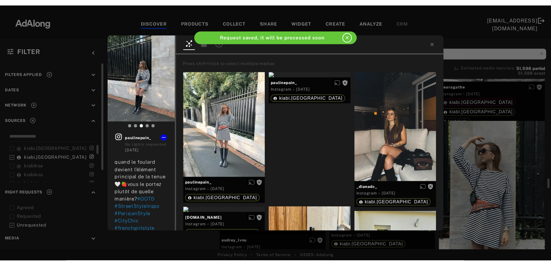
scroll to position [1483, 0]
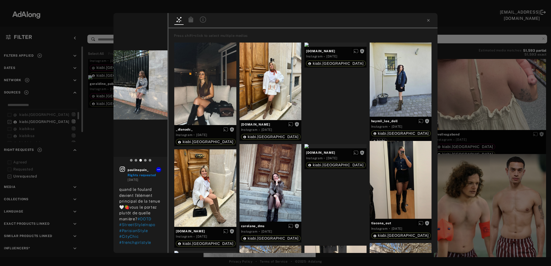
click at [442, 90] on div "paulinepain_ Rights requested 2 days ago quand le foulard devient l’élément pri…" at bounding box center [275, 133] width 551 height 266
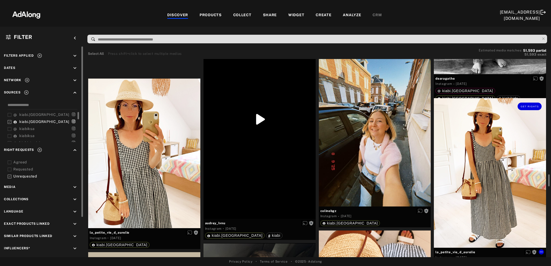
scroll to position [1905, 0]
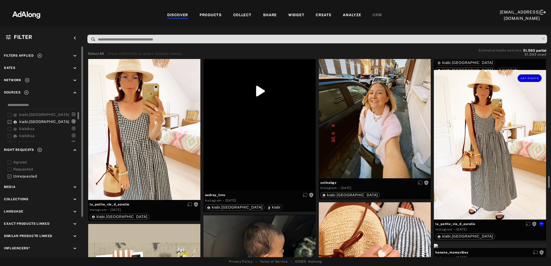
click at [442, 144] on div "Get rights" at bounding box center [490, 144] width 112 height 149
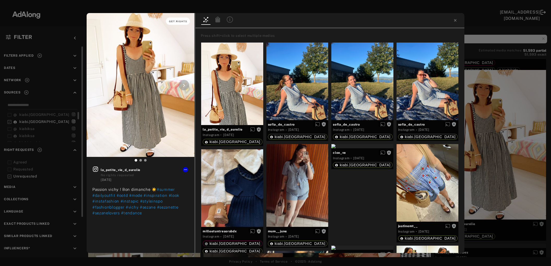
click at [178, 21] on span "Get rights" at bounding box center [178, 21] width 18 height 3
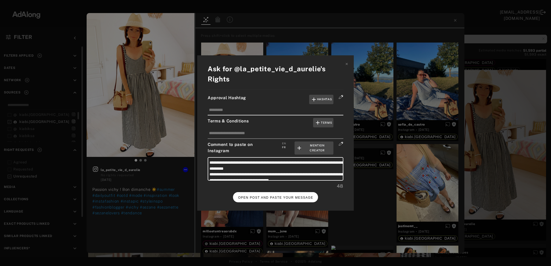
click at [265, 196] on span "OPEN POST AND PASTE YOUR MESSAGE" at bounding box center [275, 198] width 75 height 4
click at [273, 197] on span "DONE" at bounding box center [275, 198] width 11 height 4
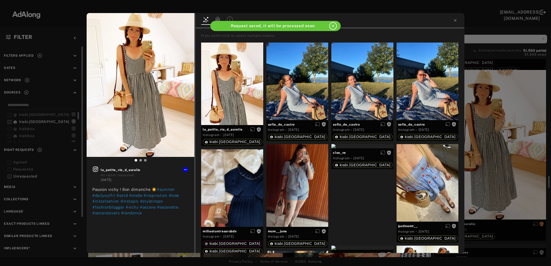
scroll to position [1905, 0]
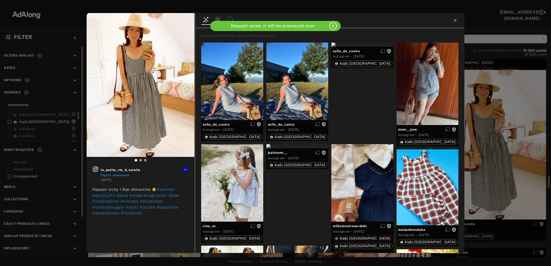
click at [442, 20] on icon at bounding box center [455, 20] width 4 height 4
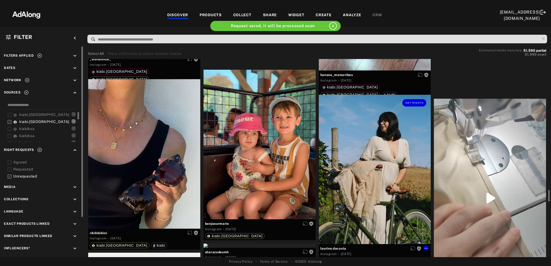
scroll to position [2214, 0]
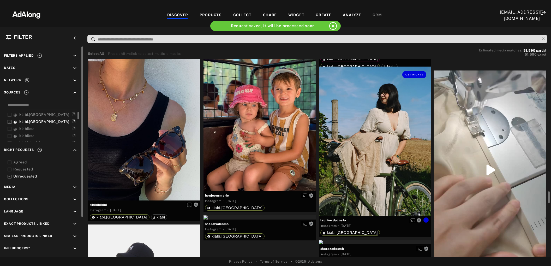
click at [374, 157] on div "Get rights" at bounding box center [375, 140] width 112 height 149
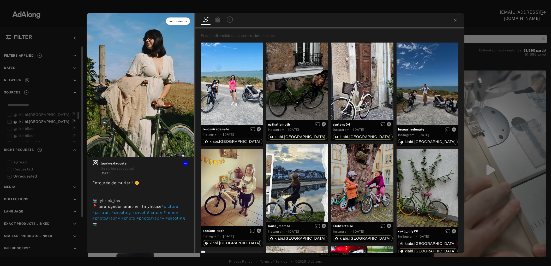
click at [169, 22] on button "Get rights" at bounding box center [178, 20] width 24 height 7
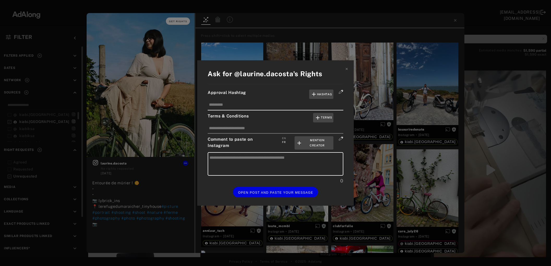
type textarea "**********"
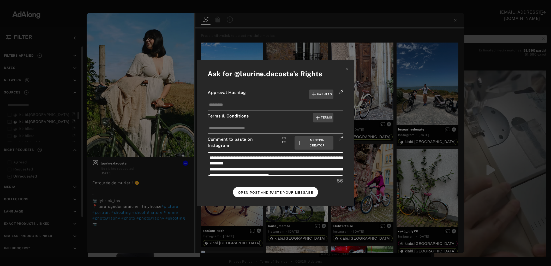
click at [271, 191] on span "OPEN POST AND PASTE YOUR MESSAGE" at bounding box center [275, 193] width 75 height 4
click at [273, 194] on button "DONE" at bounding box center [275, 192] width 21 height 10
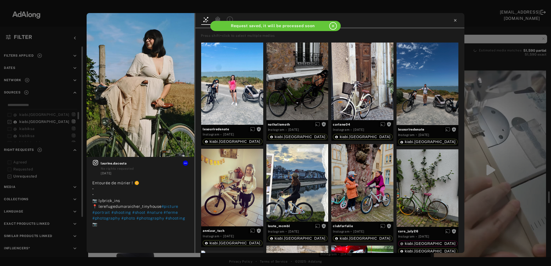
click at [442, 19] on icon at bounding box center [455, 20] width 4 height 4
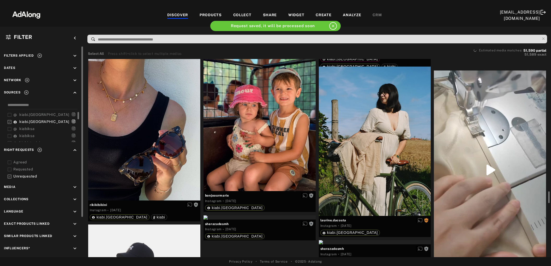
scroll to position [2214, 0]
click at [273, 149] on div "Get rights" at bounding box center [259, 115] width 112 height 149
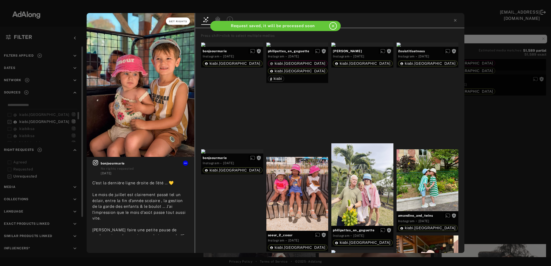
click at [180, 20] on button "Get rights" at bounding box center [178, 20] width 24 height 7
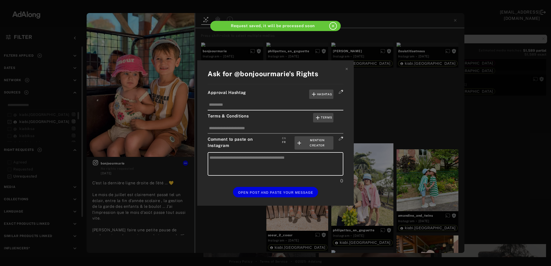
type textarea "**********"
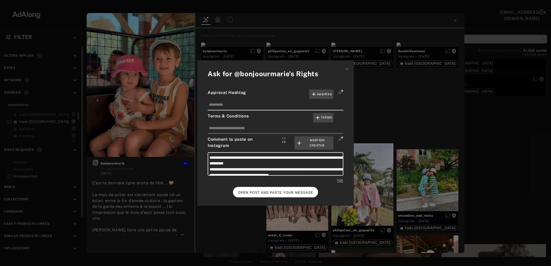
click at [265, 191] on span "OPEN POST AND PASTE YOUR MESSAGE" at bounding box center [275, 193] width 75 height 4
click at [279, 191] on span "DONE" at bounding box center [275, 193] width 11 height 4
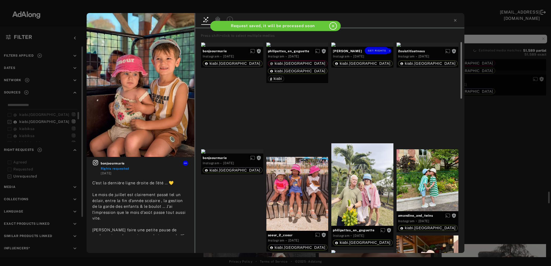
scroll to position [2214, 0]
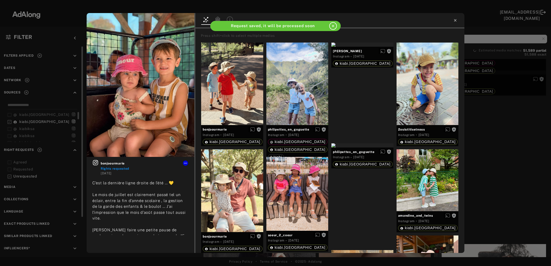
click at [442, 20] on icon at bounding box center [455, 20] width 4 height 4
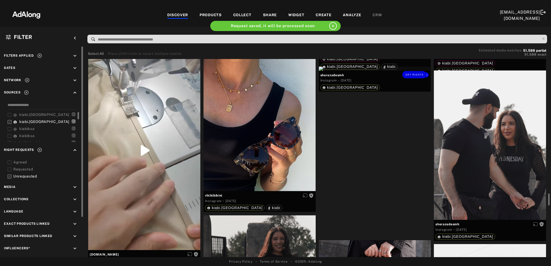
click at [382, 71] on div "Get rights" at bounding box center [375, 68] width 112 height 4
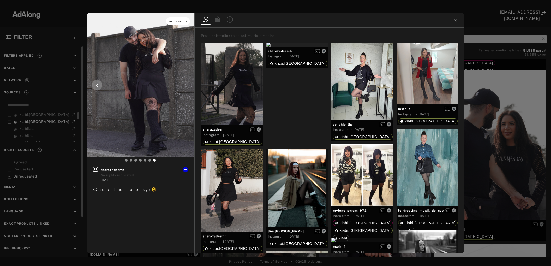
click at [178, 20] on button "Get rights" at bounding box center [178, 20] width 24 height 7
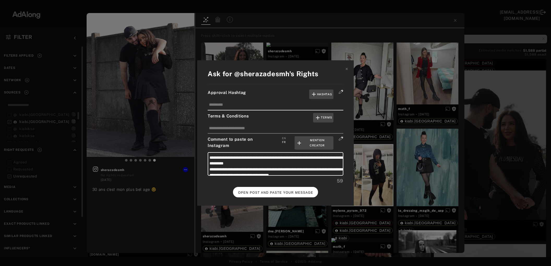
click at [270, 191] on span "OPEN POST AND PASTE YOUR MESSAGE" at bounding box center [275, 193] width 75 height 4
click at [418, 106] on div "**********" at bounding box center [275, 133] width 551 height 266
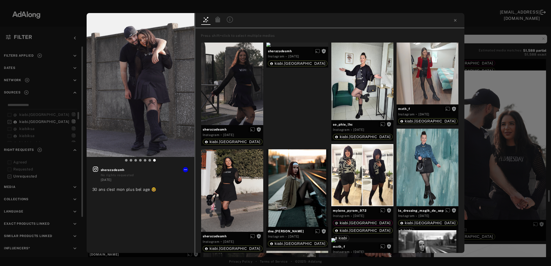
click at [442, 109] on div "Get rights sherazadesmh No rights requested 3 days ago 30 ans c’est mon plus be…" at bounding box center [275, 133] width 551 height 266
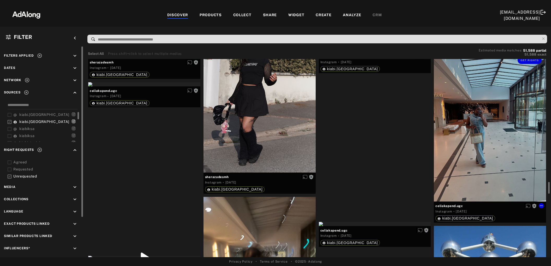
scroll to position [2607, 0]
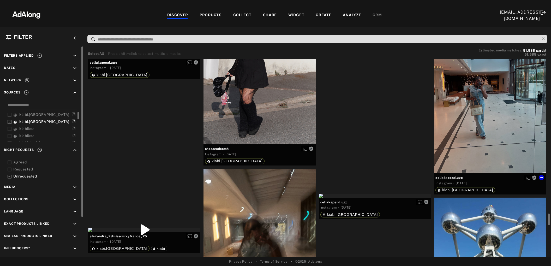
click at [442, 151] on div "Get rights" at bounding box center [490, 98] width 112 height 149
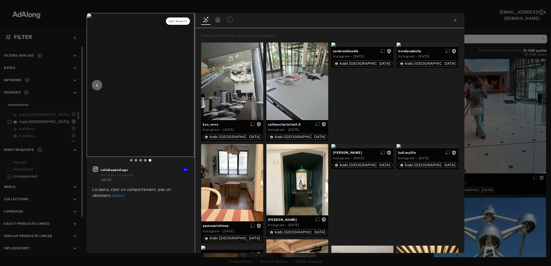
click at [176, 18] on button "Get rights" at bounding box center [178, 20] width 24 height 7
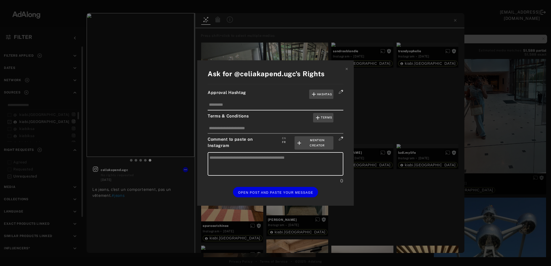
type textarea "**********"
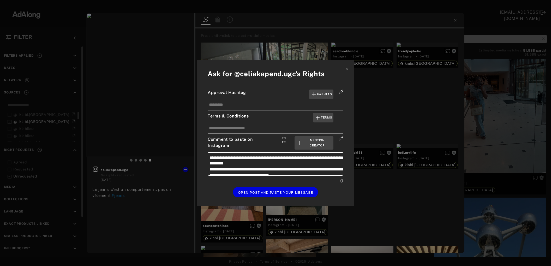
type textarea "**********"
click at [265, 192] on button "OPEN POST AND PASTE YOUR MESSAGE" at bounding box center [275, 192] width 85 height 10
click at [278, 191] on span "DONE" at bounding box center [275, 193] width 11 height 4
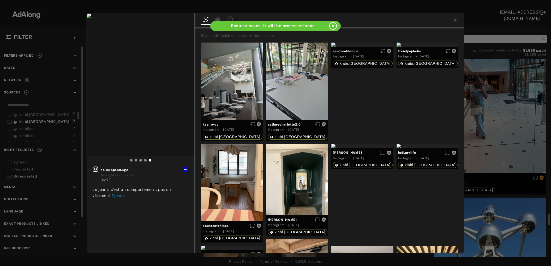
scroll to position [2607, 0]
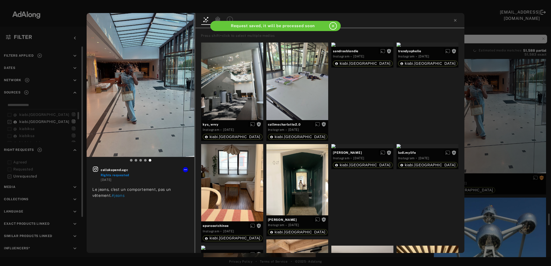
click at [442, 135] on div "celiakapend.ugc Rights requested 3 days ago Le jeans, c’est un comportement, pa…" at bounding box center [275, 133] width 551 height 266
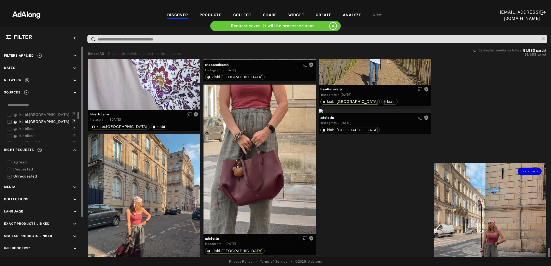
scroll to position [2720, 0]
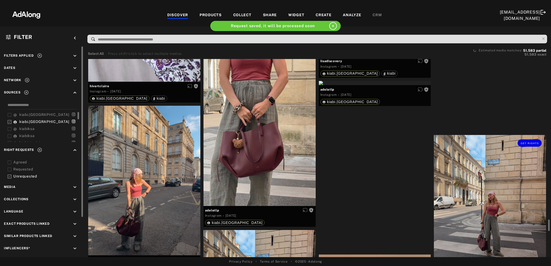
click at [442, 184] on div "Get rights" at bounding box center [490, 209] width 112 height 149
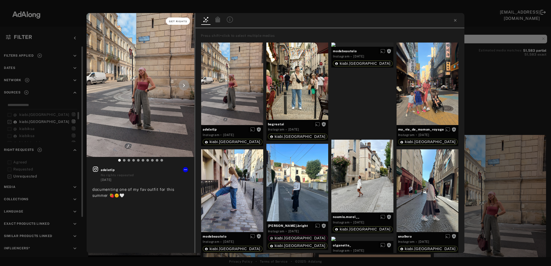
click at [181, 20] on span "Get rights" at bounding box center [178, 21] width 18 height 3
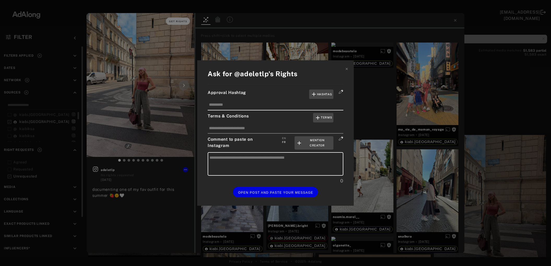
type textarea "**********"
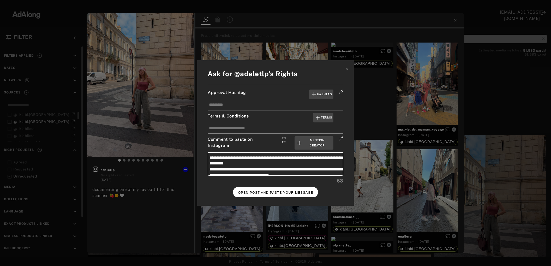
click at [283, 192] on span "OPEN POST AND PASTE YOUR MESSAGE" at bounding box center [275, 193] width 75 height 4
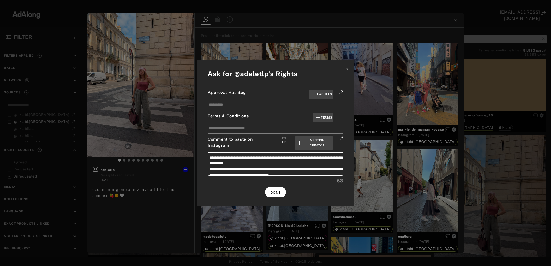
click at [275, 191] on span "DONE" at bounding box center [275, 193] width 11 height 4
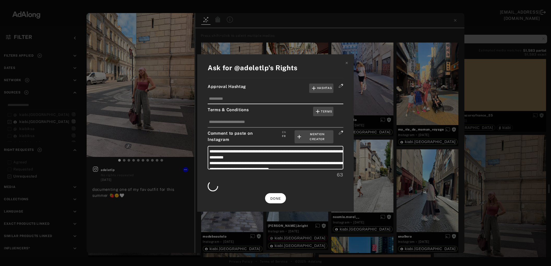
scroll to position [2720, 0]
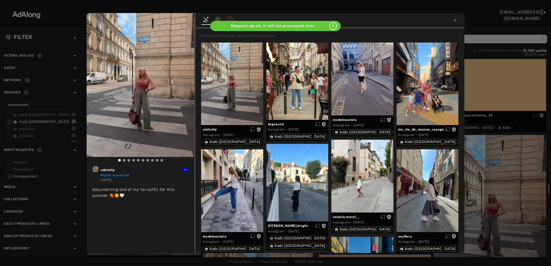
scroll to position [2720, 0]
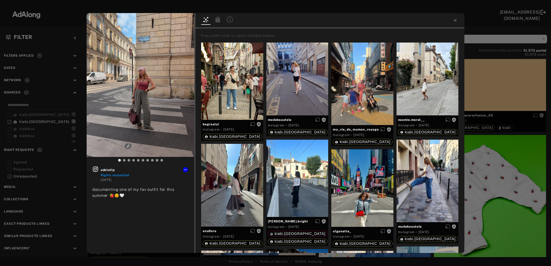
click at [493, 179] on div "adeletlp Rights requested [DATE] documenting one of my fav outfit for this summ…" at bounding box center [275, 133] width 551 height 266
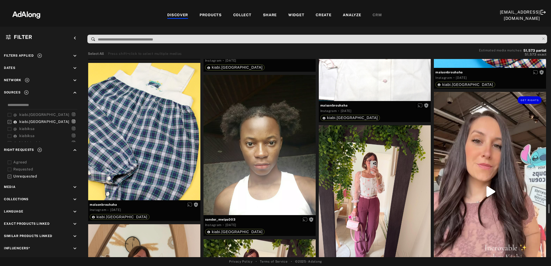
scroll to position [3141, 0]
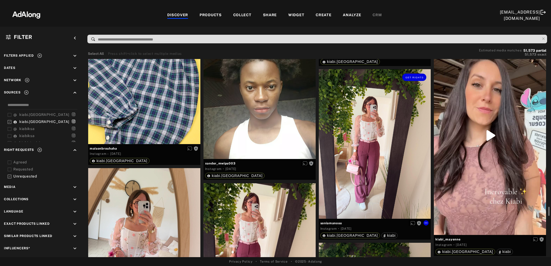
click at [360, 187] on div "Get rights" at bounding box center [375, 143] width 112 height 149
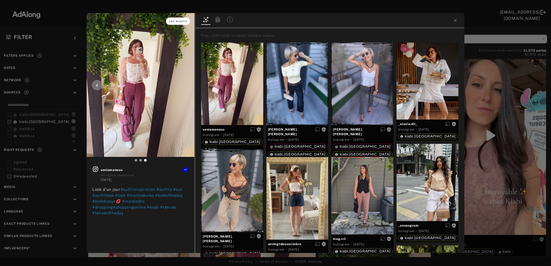
click at [179, 20] on span "Get rights" at bounding box center [178, 21] width 18 height 3
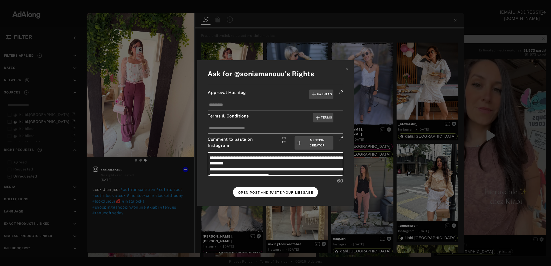
click at [256, 191] on span "OPEN POST AND PASTE YOUR MESSAGE" at bounding box center [275, 193] width 75 height 4
click at [272, 187] on button "DONE" at bounding box center [275, 192] width 21 height 10
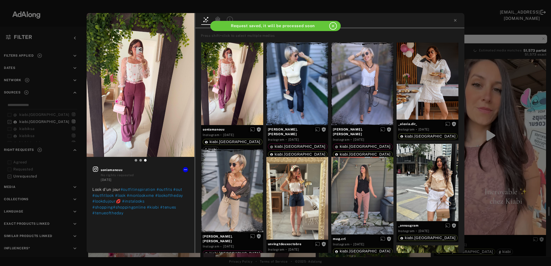
click at [502, 174] on div "Get rights soniamanouu No rights requested [DATE] Look d’un jour #outfitinspira…" at bounding box center [275, 133] width 551 height 266
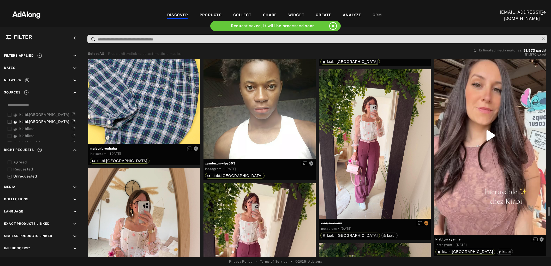
scroll to position [3141, 0]
click at [39, 149] on icon at bounding box center [39, 149] width 5 height 5
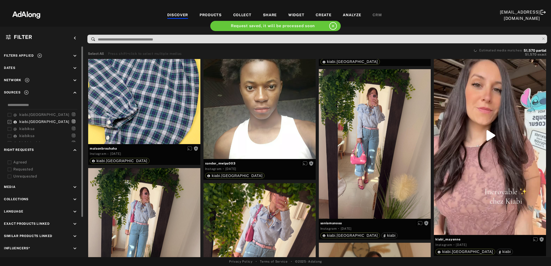
click at [39, 55] on icon at bounding box center [39, 55] width 5 height 5
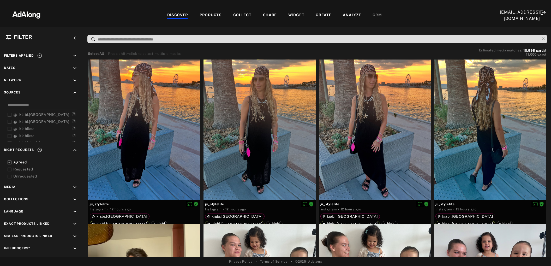
click at [9, 167] on icon at bounding box center [10, 169] width 4 height 4
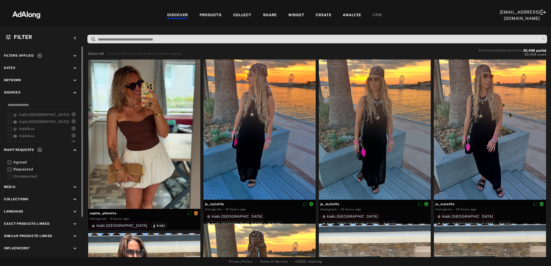
click at [38, 55] on icon at bounding box center [39, 55] width 5 height 5
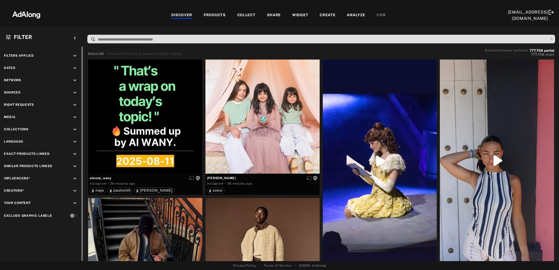
click at [75, 106] on icon "keyboard_arrow_down" at bounding box center [75, 105] width 6 height 6
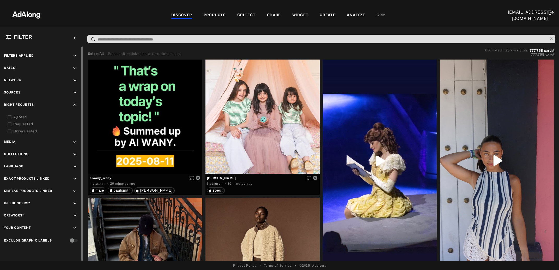
click at [10, 117] on icon at bounding box center [10, 117] width 4 height 4
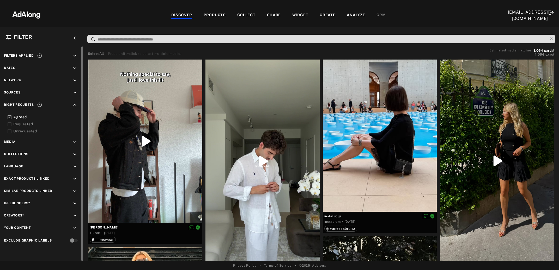
click at [10, 117] on icon at bounding box center [10, 117] width 4 height 4
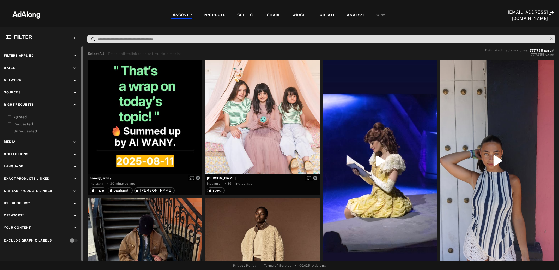
click at [74, 92] on icon "keyboard_arrow_down" at bounding box center [75, 93] width 6 height 6
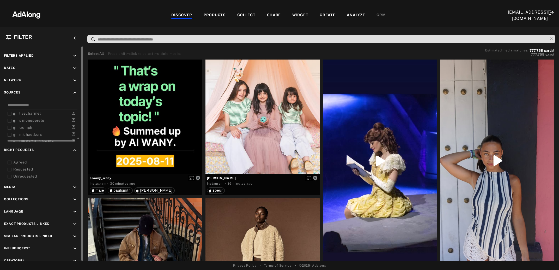
scroll to position [33, 0]
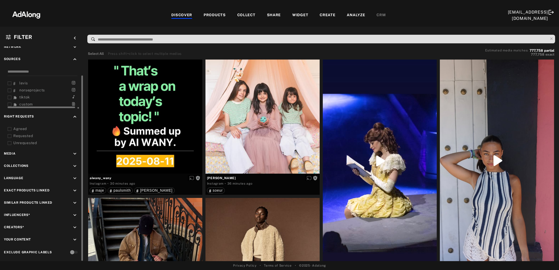
click icon
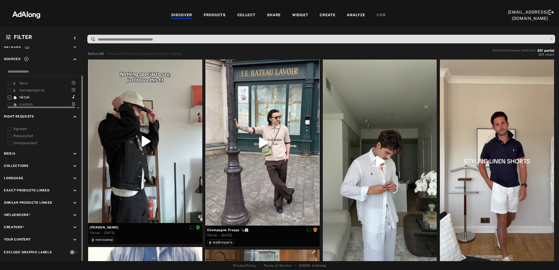
click icon
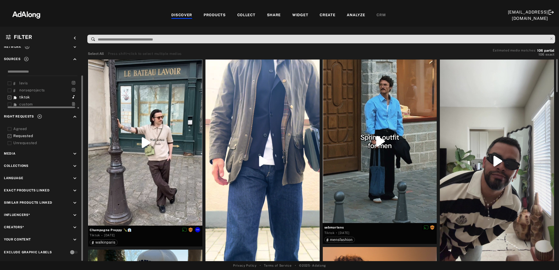
click div
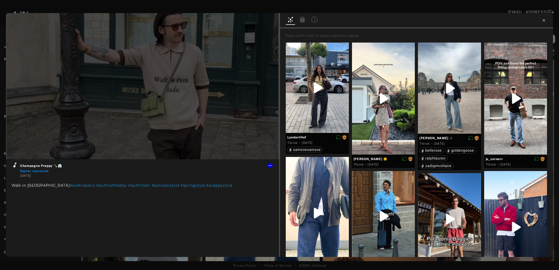
type input "**"
click icon
